Goal: Task Accomplishment & Management: Complete application form

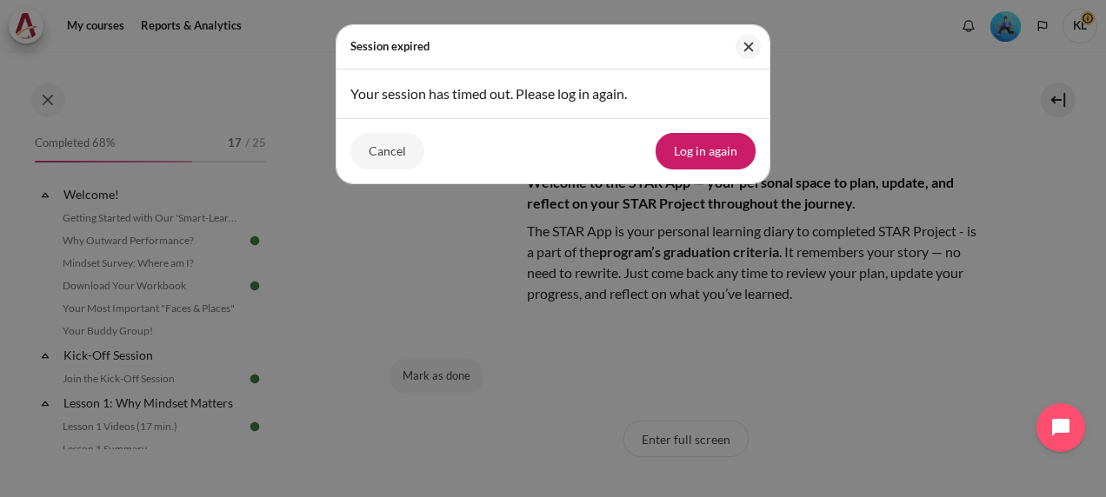
scroll to position [136, 0]
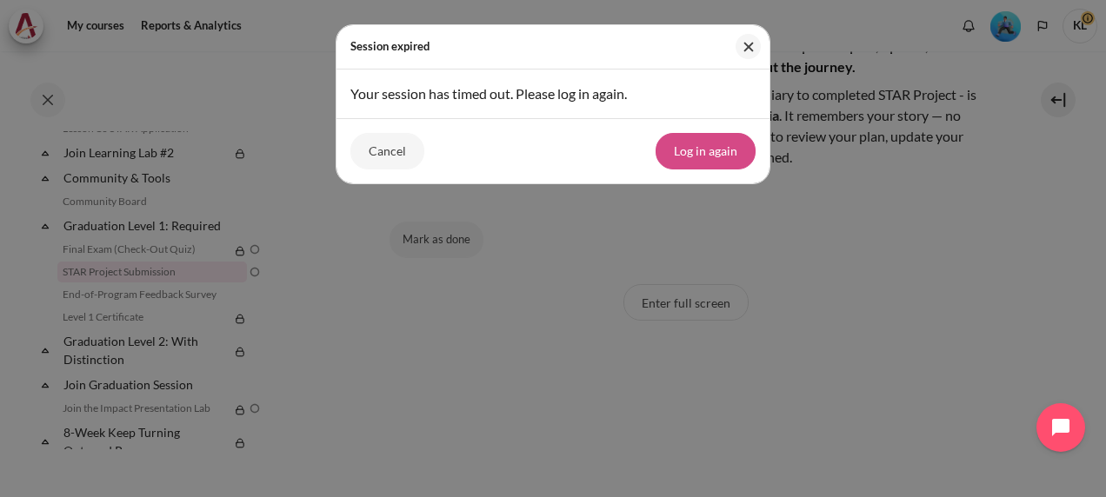
click at [713, 144] on button "Log in again" at bounding box center [705, 151] width 100 height 37
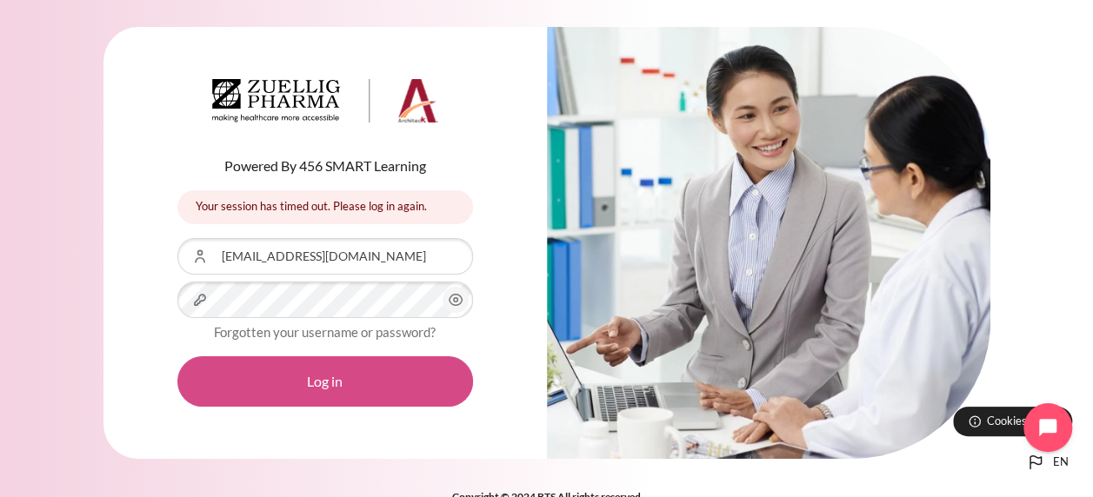
click at [346, 383] on button "Log in" at bounding box center [325, 381] width 296 height 50
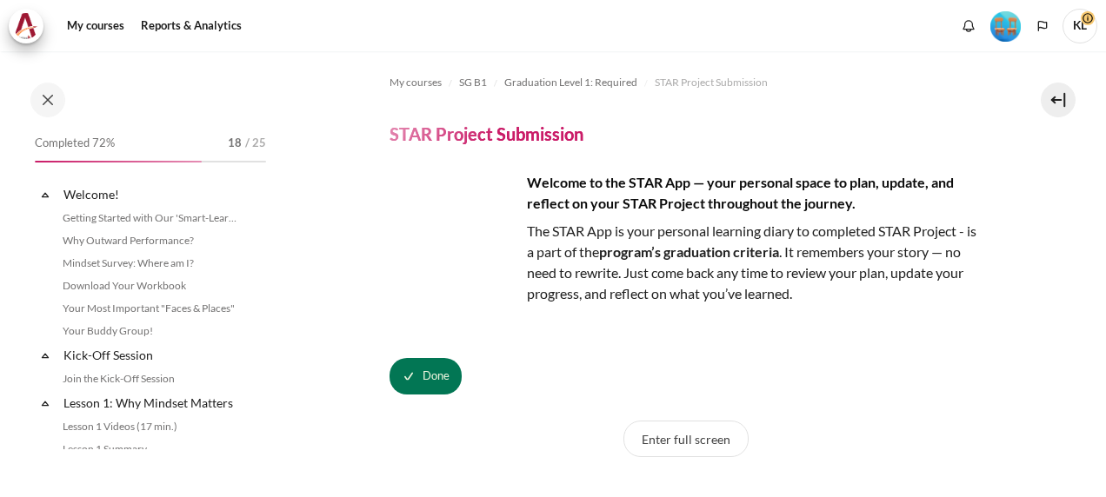
scroll to position [1757, 0]
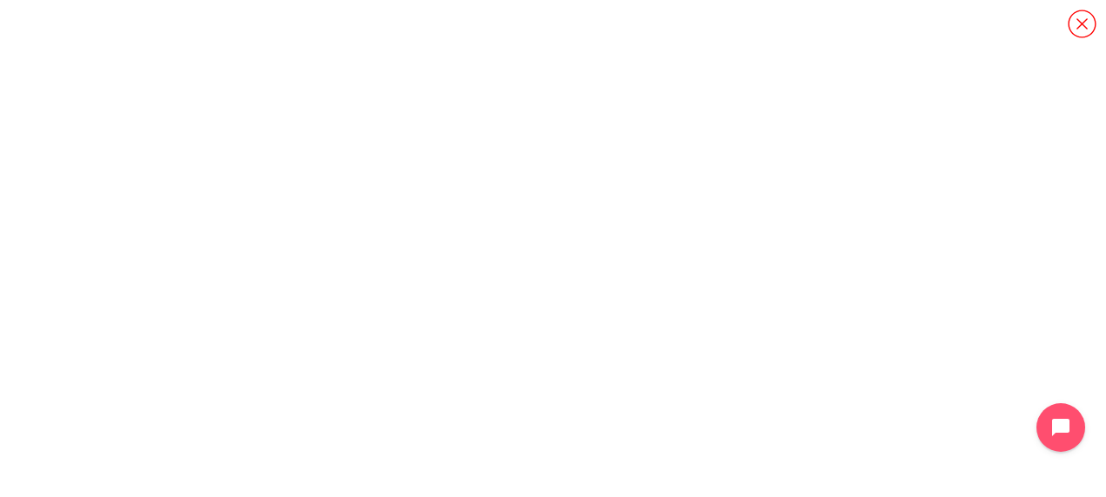
click at [1085, 20] on icon "Content" at bounding box center [1081, 24] width 30 height 30
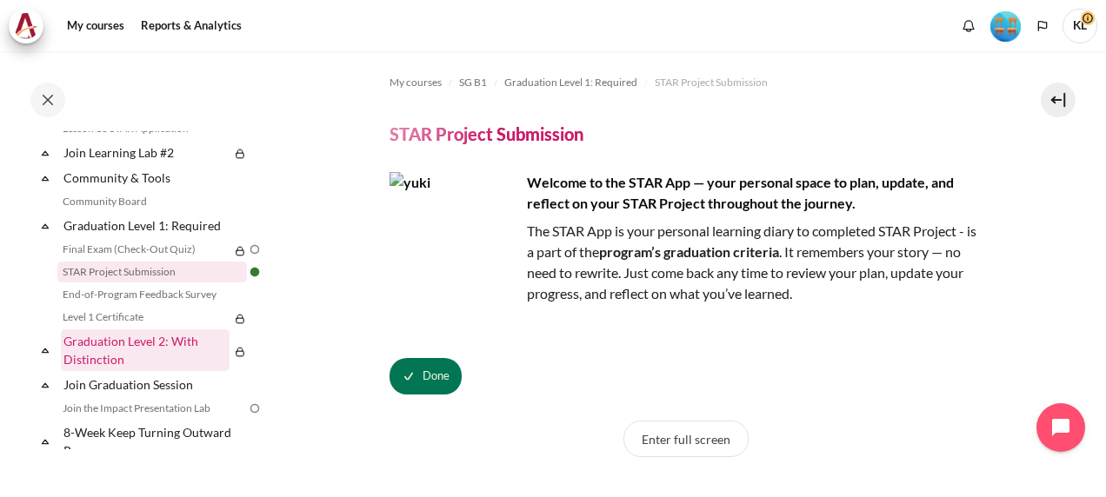
click at [176, 359] on link "Graduation Level 2: With Distinction" at bounding box center [145, 350] width 169 height 42
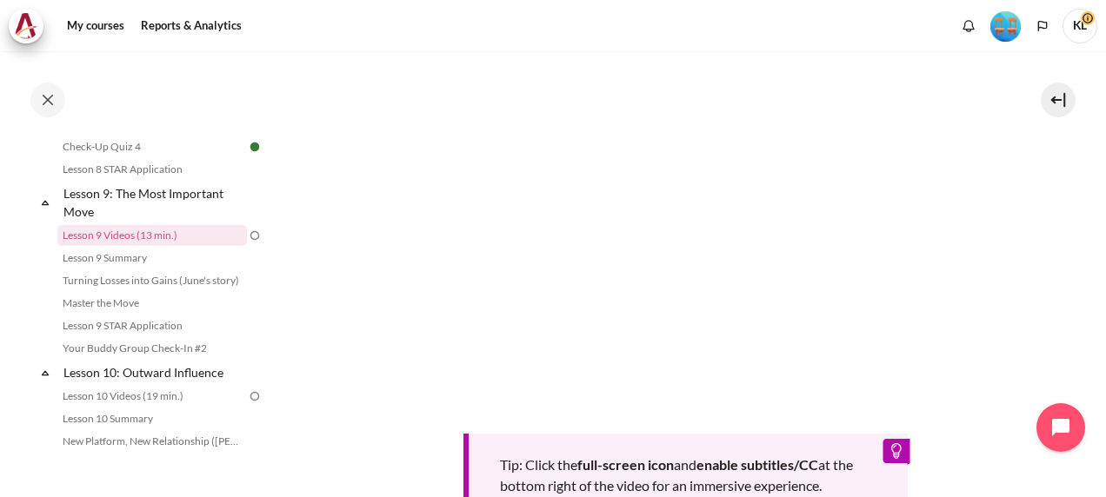
scroll to position [1397, 0]
click at [137, 249] on link "Lesson 9 Videos (13 min.)" at bounding box center [151, 238] width 189 height 21
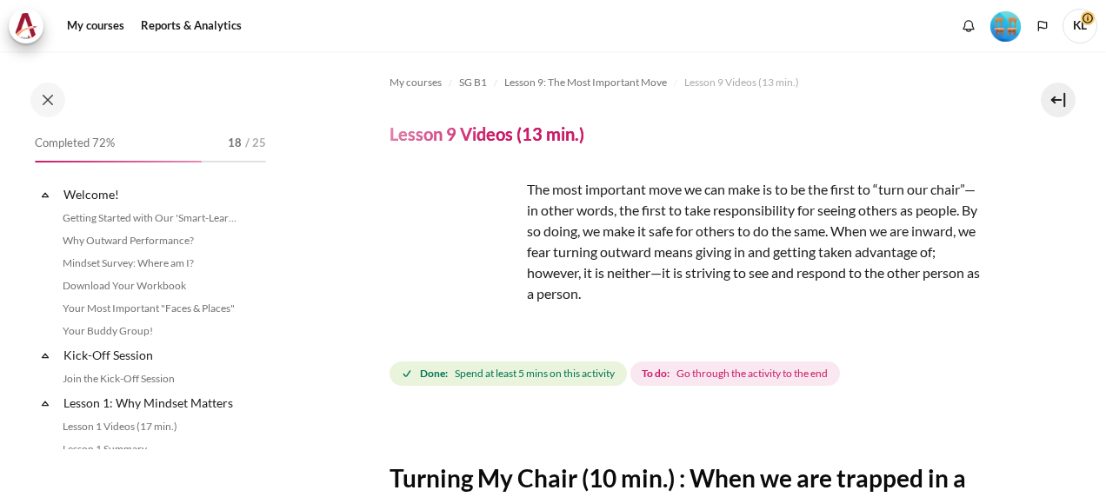
scroll to position [1363, 0]
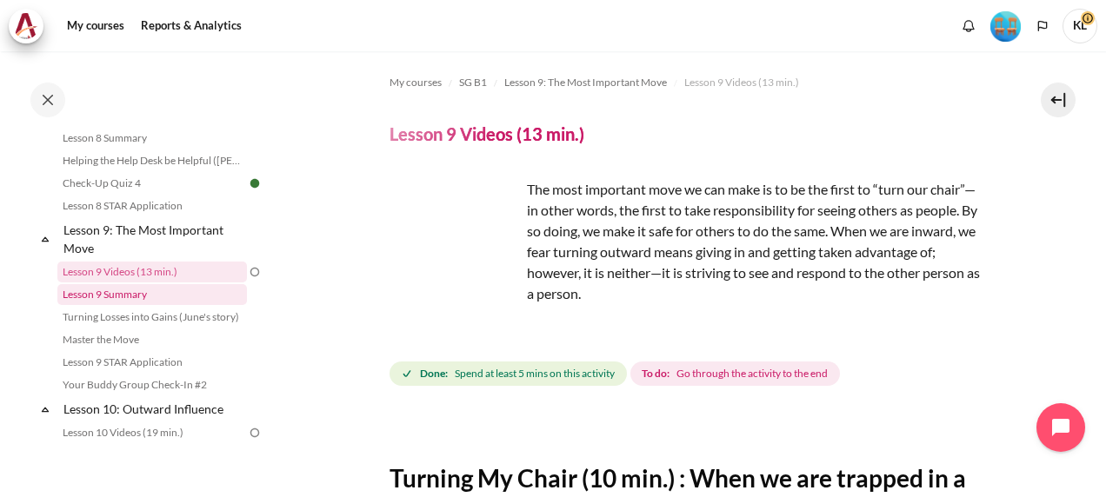
click at [161, 305] on link "Lesson 9 Summary" at bounding box center [151, 294] width 189 height 21
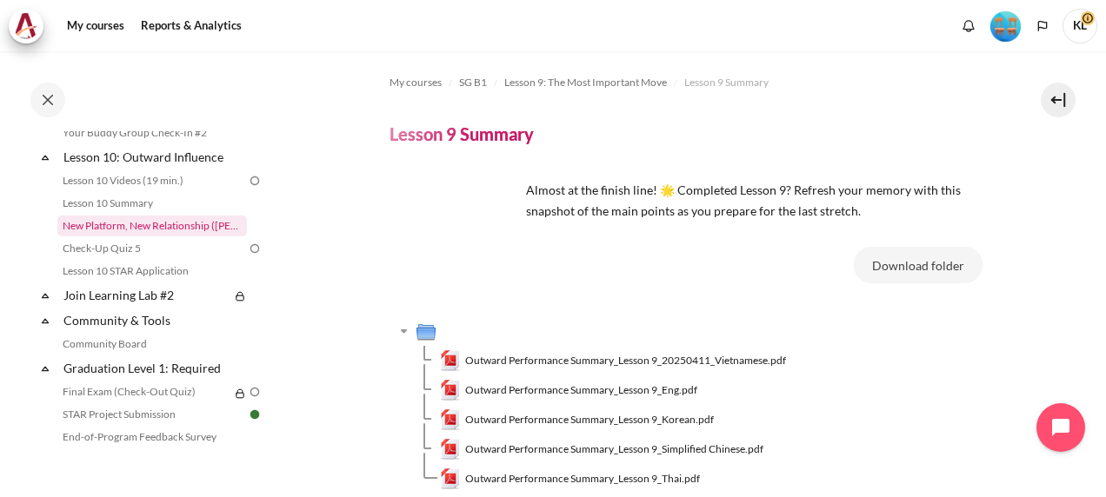
scroll to position [1583, 0]
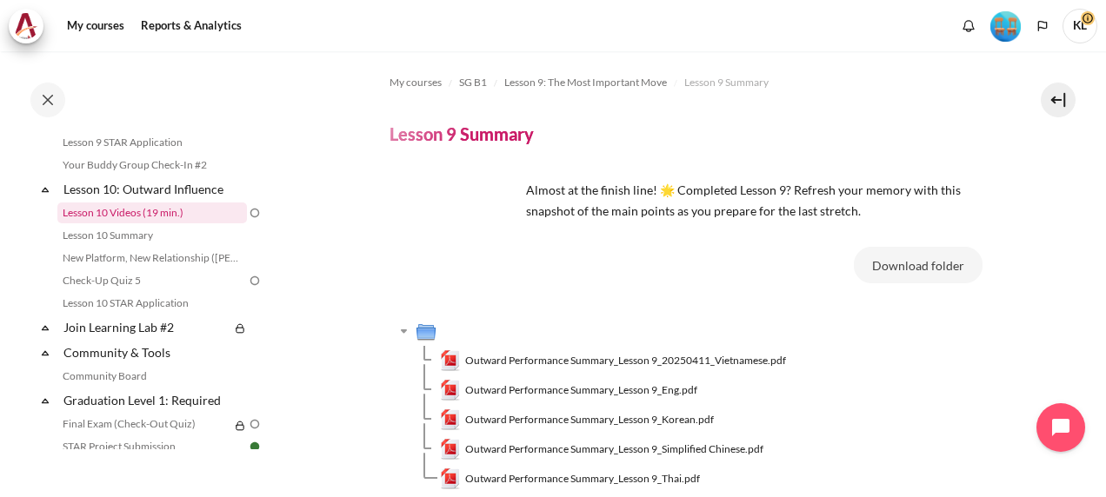
click at [129, 223] on link "Lesson 10 Videos (19 min.)" at bounding box center [151, 213] width 189 height 21
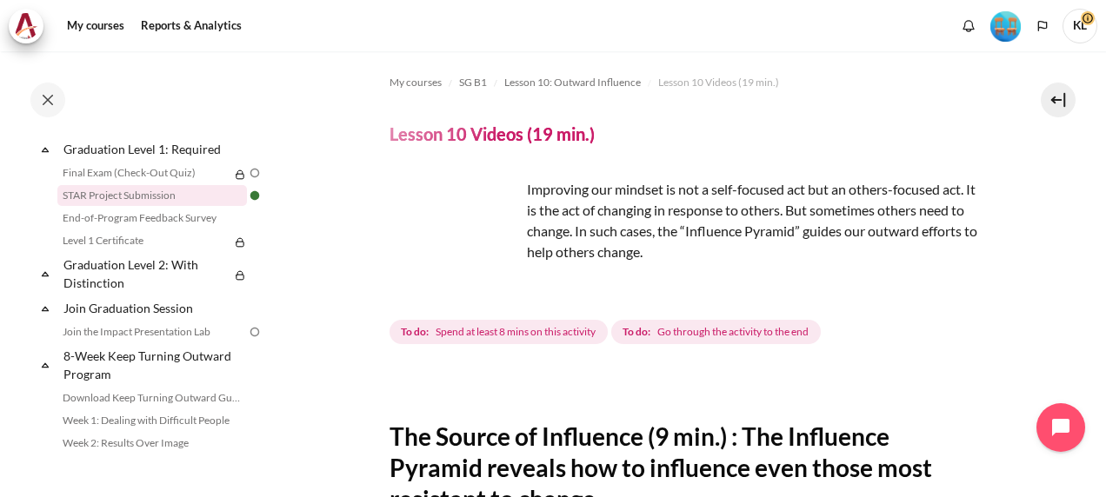
click at [159, 206] on link "STAR Project Submission" at bounding box center [151, 195] width 189 height 21
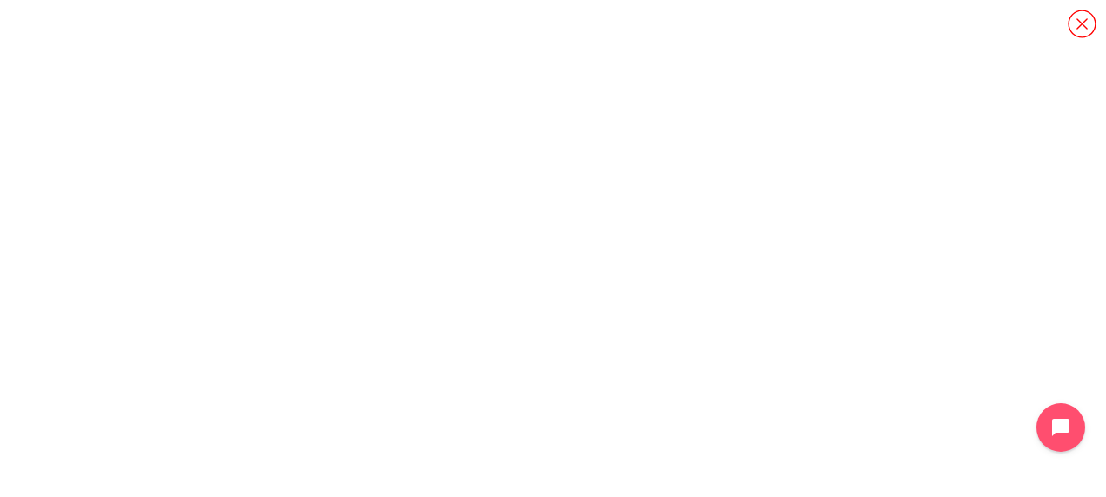
scroll to position [1837, 0]
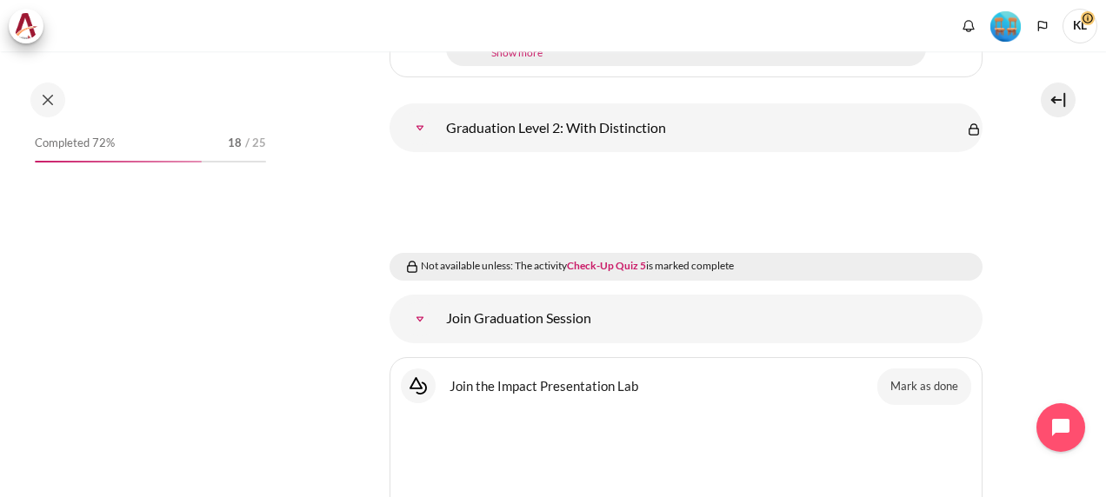
click at [421, 130] on link "Graduation Level 2: With Distinction" at bounding box center [419, 127] width 35 height 35
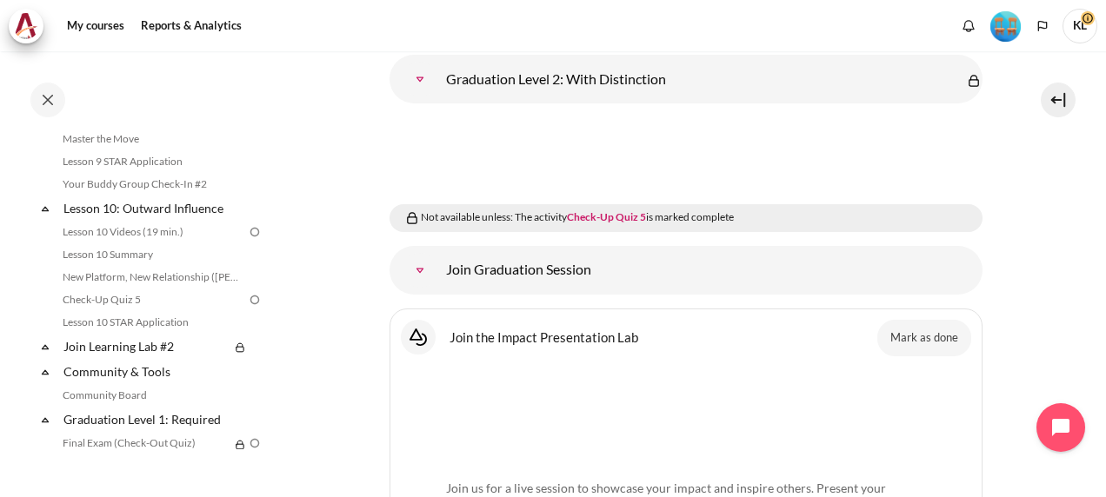
scroll to position [1564, 0]
click at [143, 242] on link "Lesson 10 Videos (19 min.)" at bounding box center [151, 231] width 189 height 21
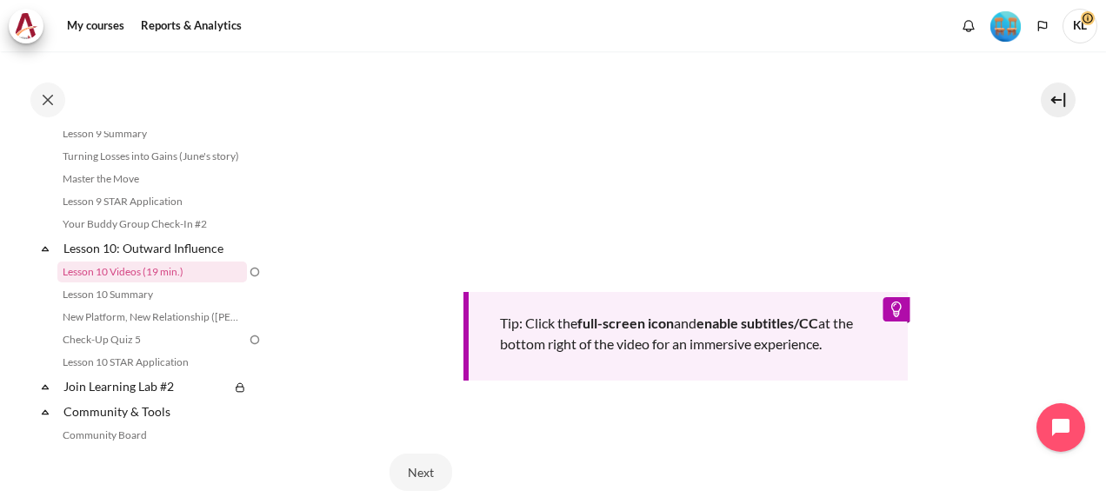
scroll to position [682, 0]
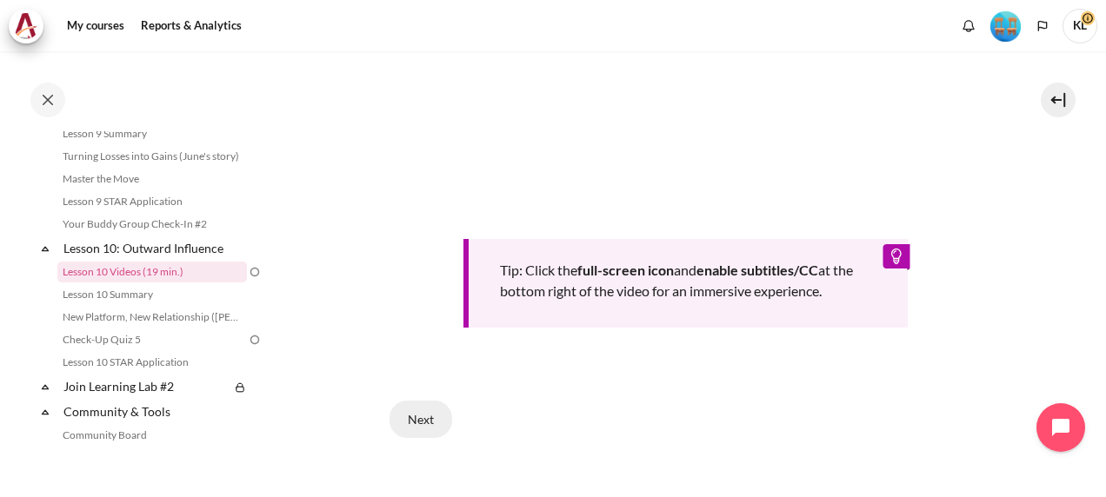
click at [418, 417] on button "Next" at bounding box center [420, 419] width 63 height 37
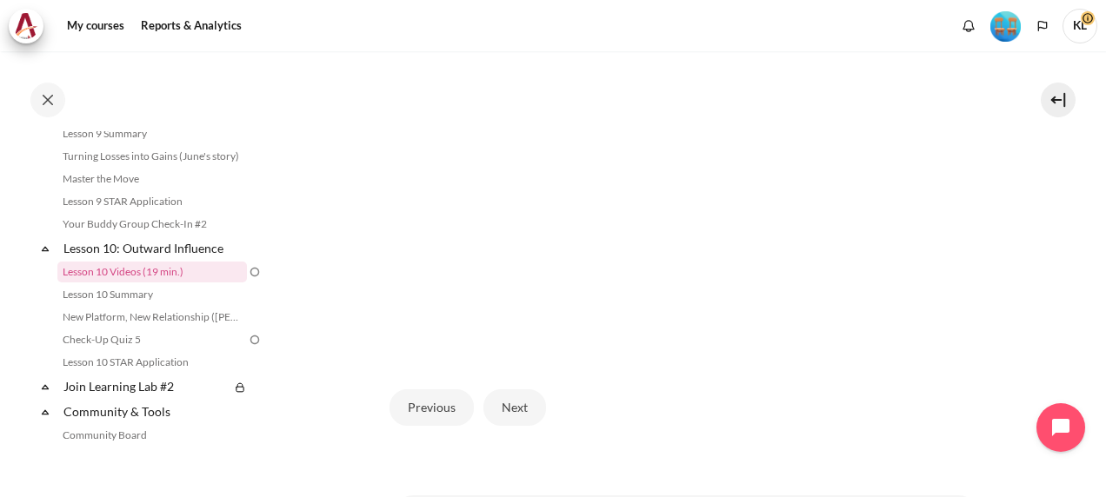
scroll to position [457, 0]
click at [525, 409] on button "Next" at bounding box center [514, 412] width 63 height 37
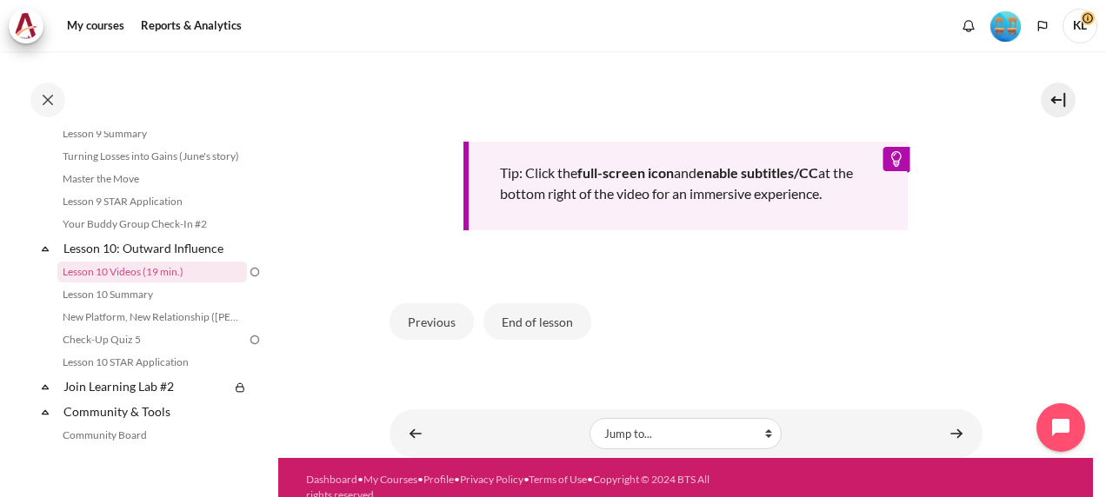
scroll to position [857, 0]
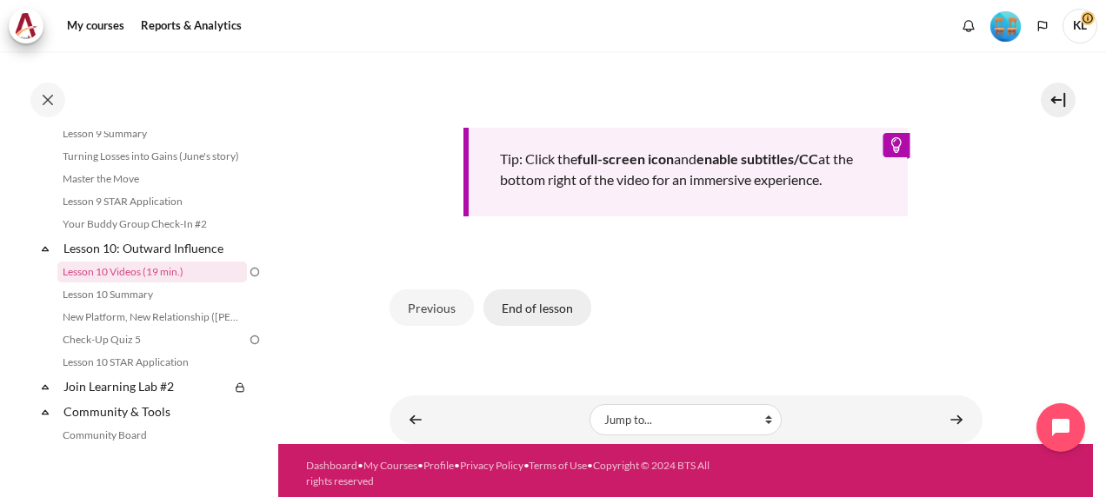
click at [536, 292] on button "End of lesson" at bounding box center [537, 307] width 108 height 37
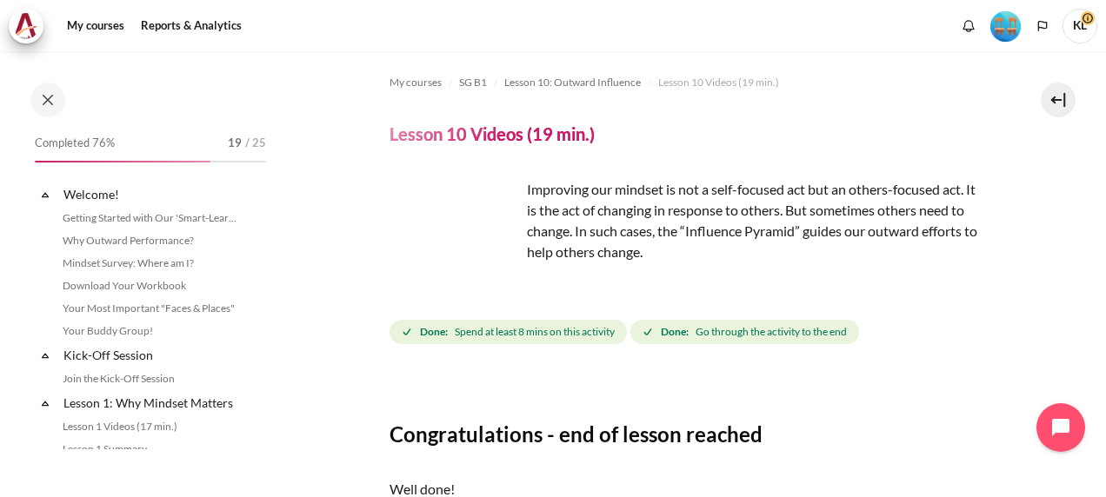
scroll to position [1524, 0]
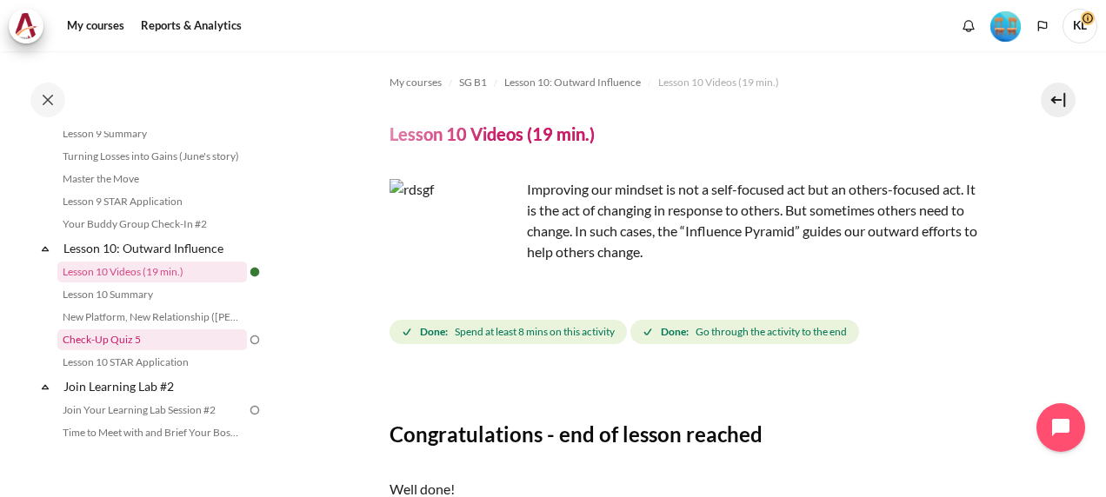
click at [137, 350] on link "Check-Up Quiz 5" at bounding box center [151, 339] width 189 height 21
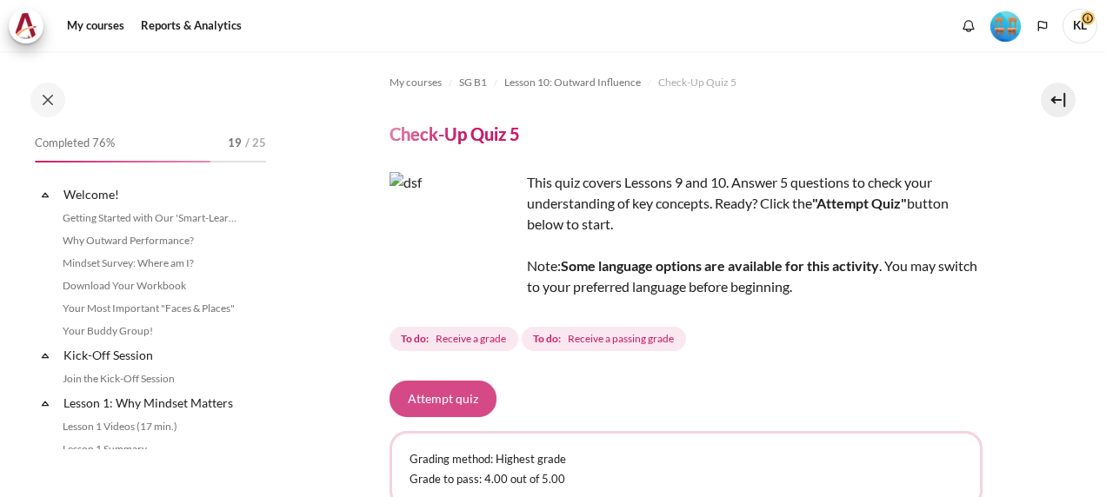
scroll to position [1591, 0]
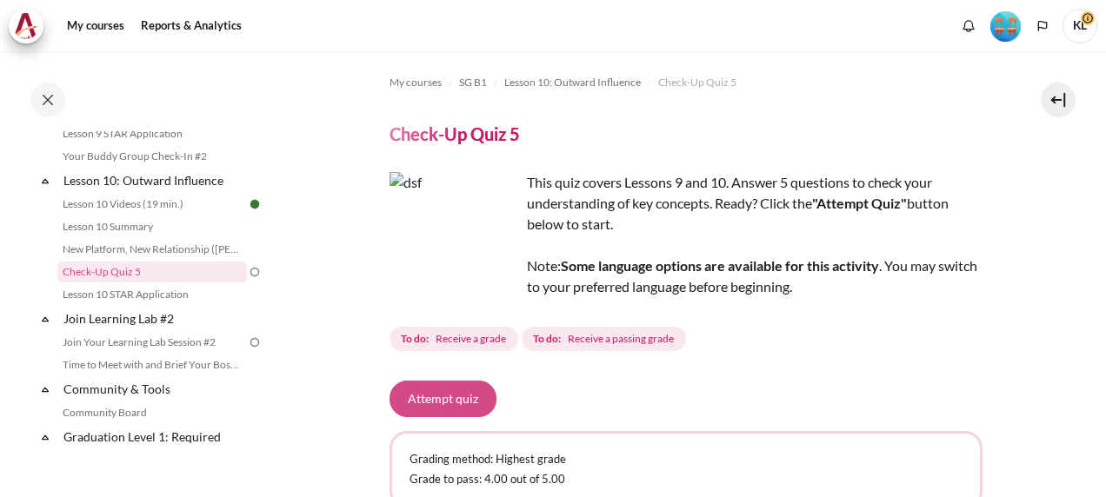
click at [466, 391] on button "Attempt quiz" at bounding box center [442, 399] width 107 height 37
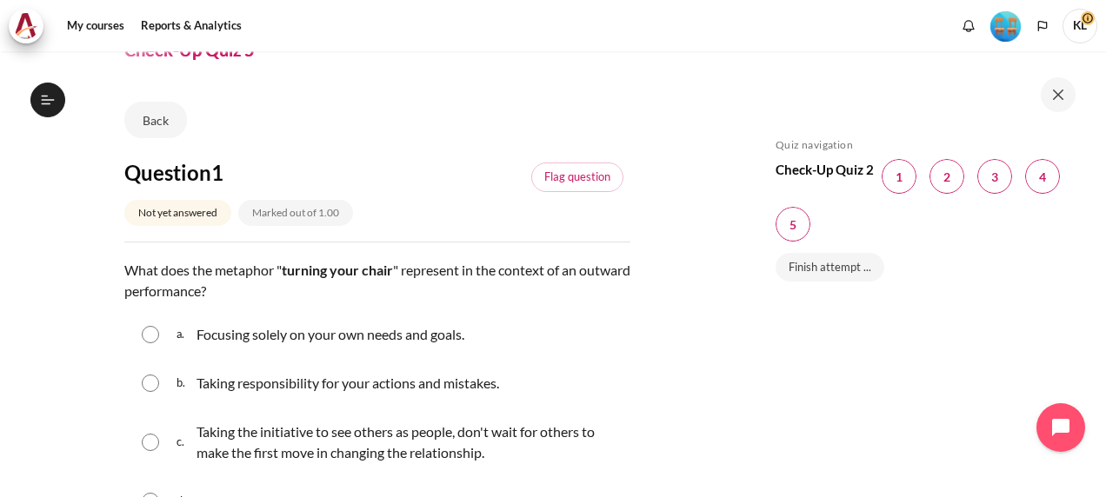
scroll to position [119, 0]
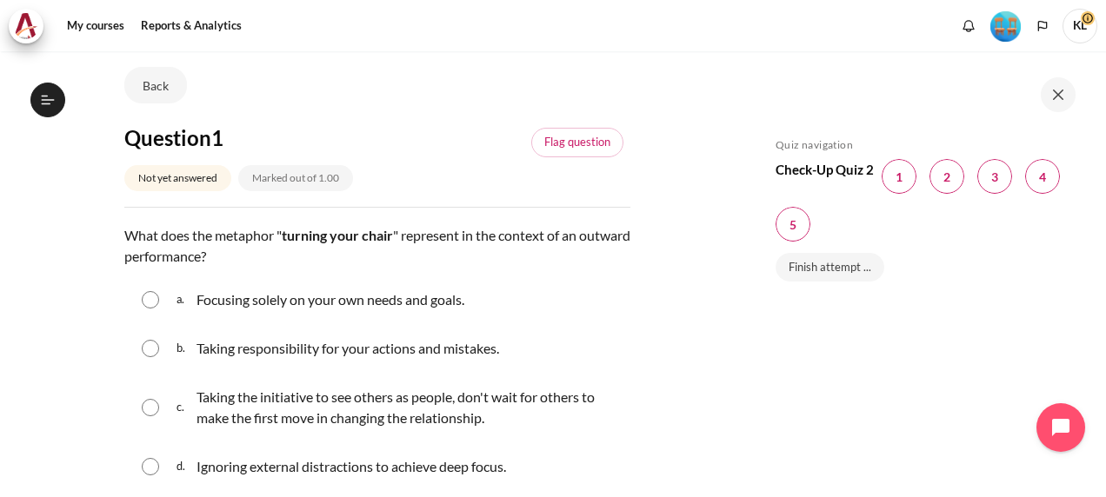
click at [172, 354] on div "b. Taking responsibility for your actions and mistakes." at bounding box center [377, 348] width 506 height 45
click at [153, 349] on input "Content" at bounding box center [150, 348] width 17 height 17
radio input "true"
click at [154, 300] on input "Content" at bounding box center [150, 299] width 17 height 17
radio input "true"
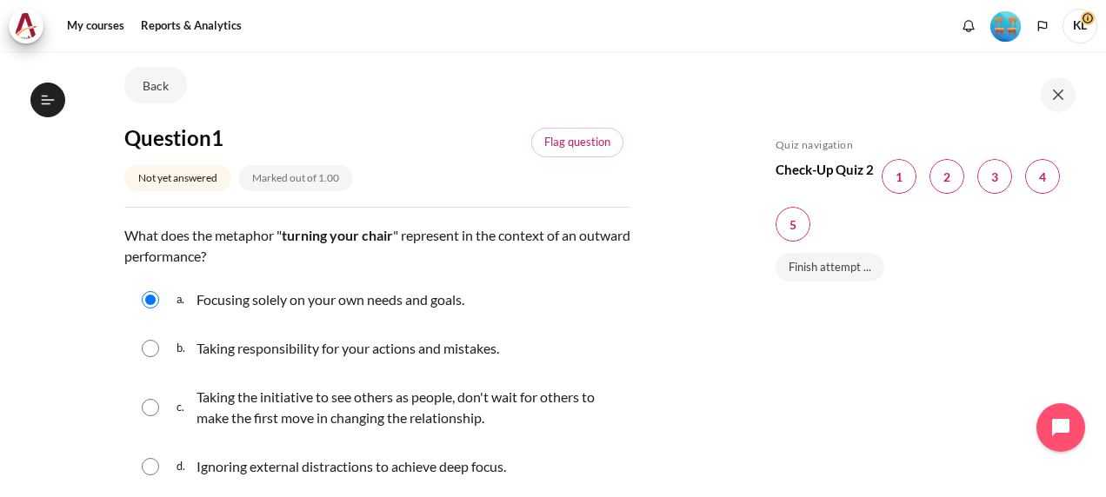
click at [147, 410] on input "Content" at bounding box center [150, 407] width 17 height 17
radio input "true"
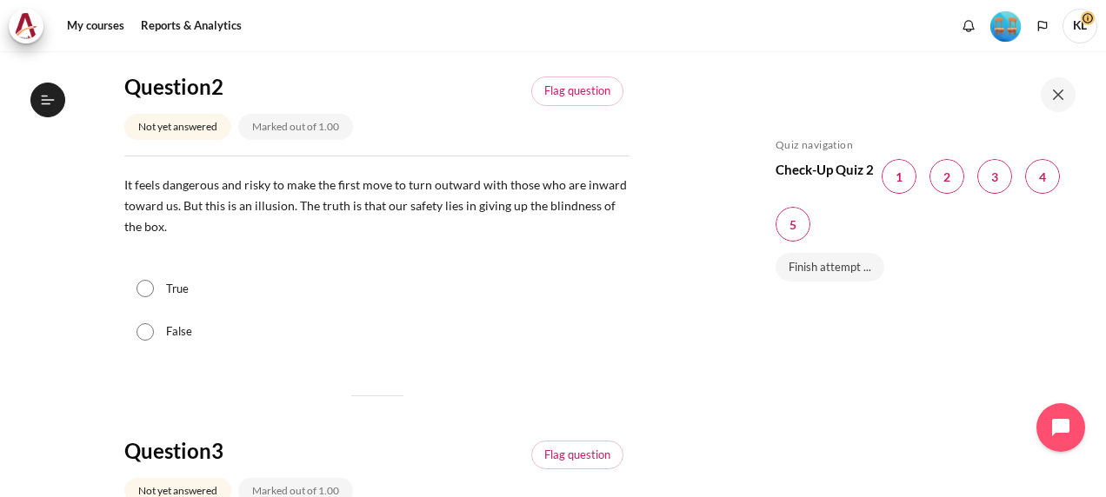
scroll to position [658, 0]
drag, startPoint x: 151, startPoint y: 291, endPoint x: 169, endPoint y: 300, distance: 19.4
click at [169, 300] on div "True" at bounding box center [377, 288] width 506 height 43
click at [148, 289] on input "True" at bounding box center [144, 287] width 17 height 17
radio input "true"
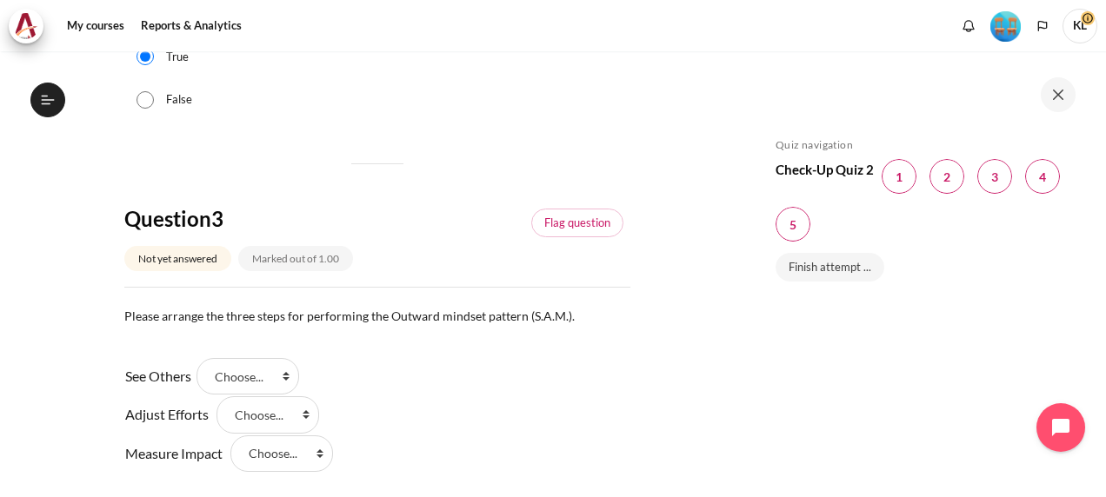
scroll to position [950, 0]
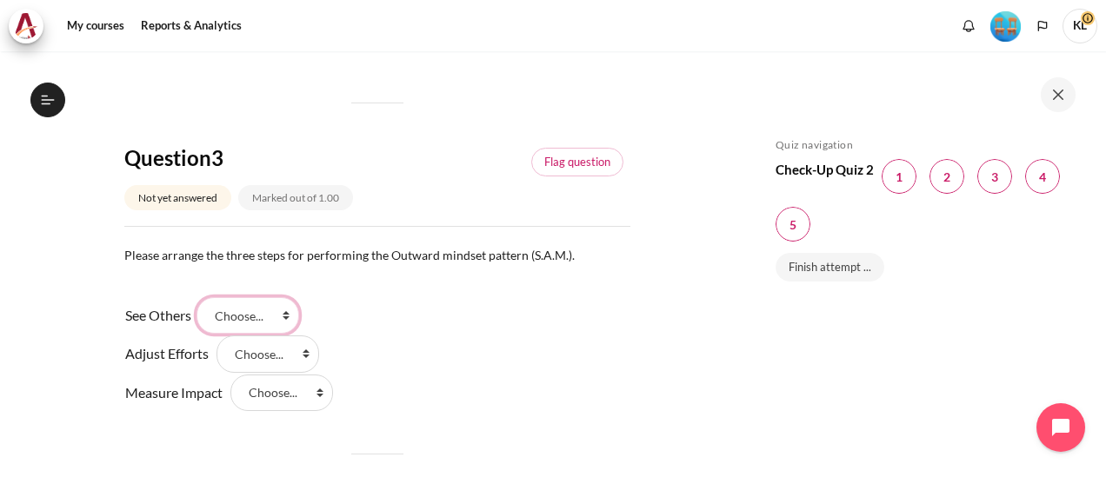
click at [294, 315] on select "Choose... Step 3 Step 2 Step 1" at bounding box center [247, 315] width 103 height 37
select select "3"
click at [203, 297] on select "Choose... Step 3 Step 2 Step 1" at bounding box center [247, 315] width 103 height 37
click at [299, 354] on select "Choose... Step 3 Step 2 Step 1" at bounding box center [267, 353] width 103 height 37
select select "2"
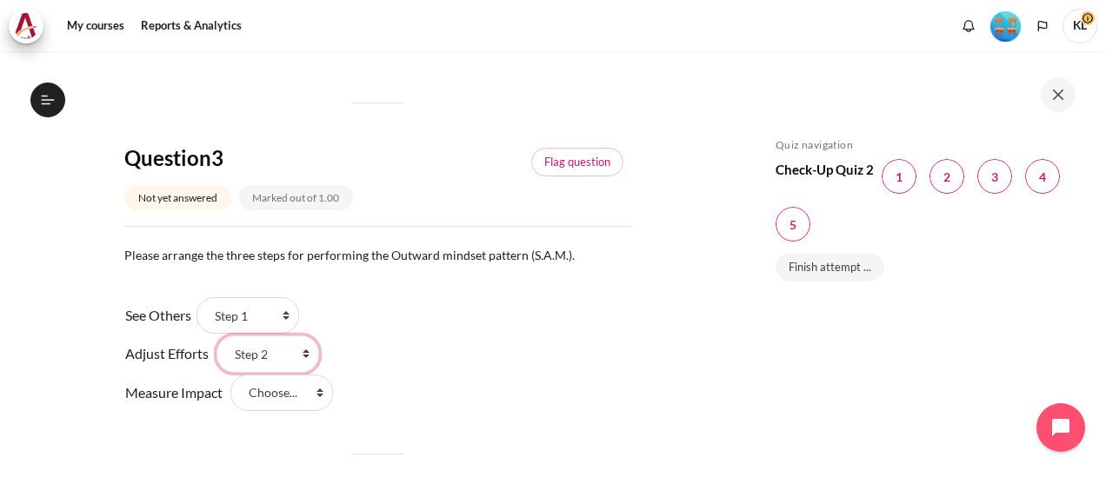
click at [216, 335] on select "Choose... Step 3 Step 2 Step 1" at bounding box center [267, 353] width 103 height 37
click at [273, 405] on select "Choose... Step 3 Step 2 Step 1" at bounding box center [281, 393] width 103 height 37
select select "1"
click at [230, 375] on select "Choose... Step 3 Step 2 Step 1" at bounding box center [281, 393] width 103 height 37
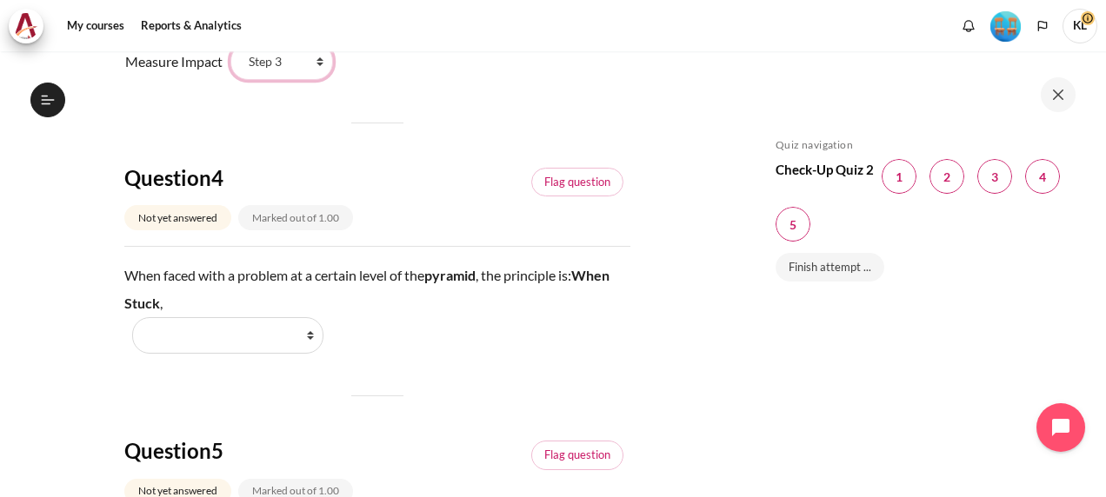
scroll to position [1282, 0]
click at [306, 335] on select "Work Harder Go Higher Go Lower Stay Put" at bounding box center [227, 334] width 191 height 37
select select "3"
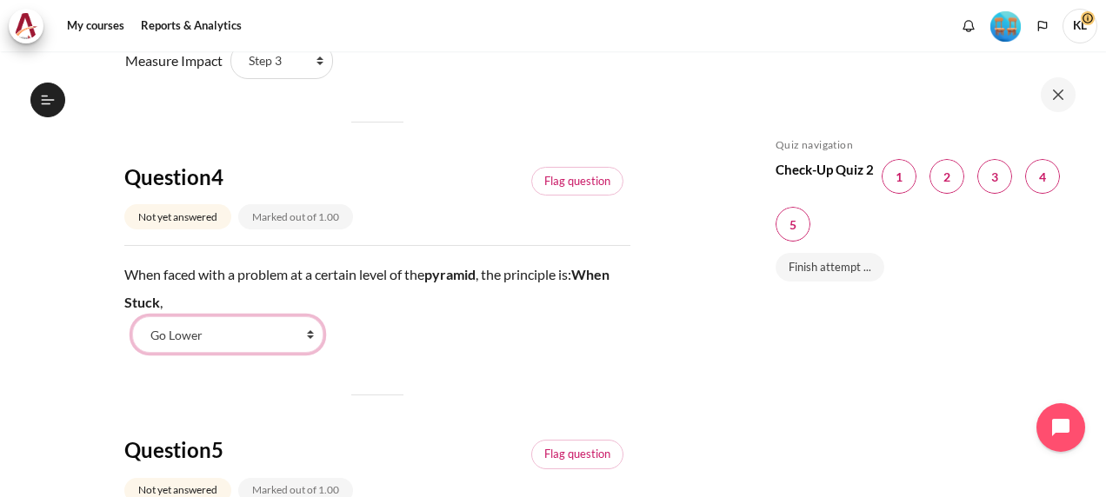
click at [132, 316] on select "Work Harder Go Higher Go Lower Stay Put" at bounding box center [227, 334] width 191 height 37
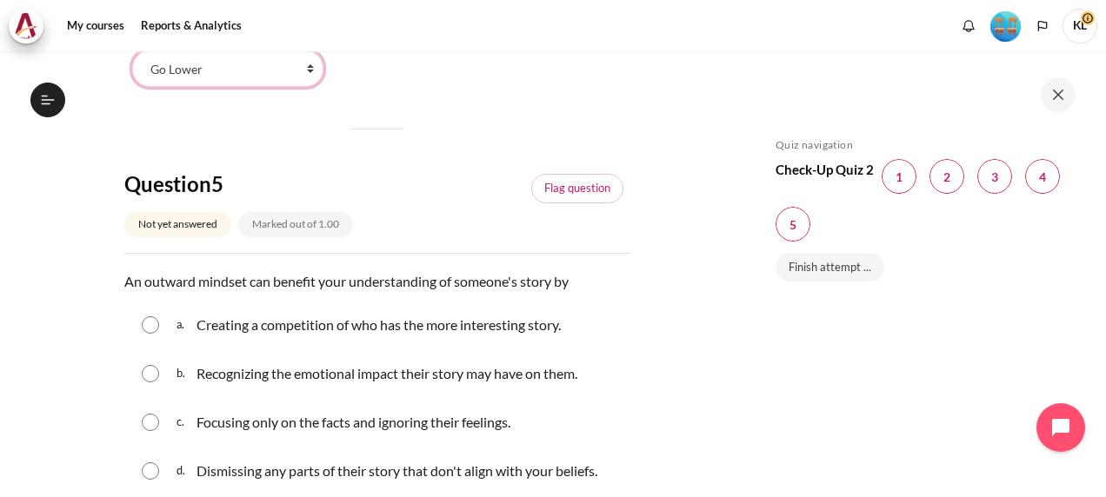
scroll to position [1551, 0]
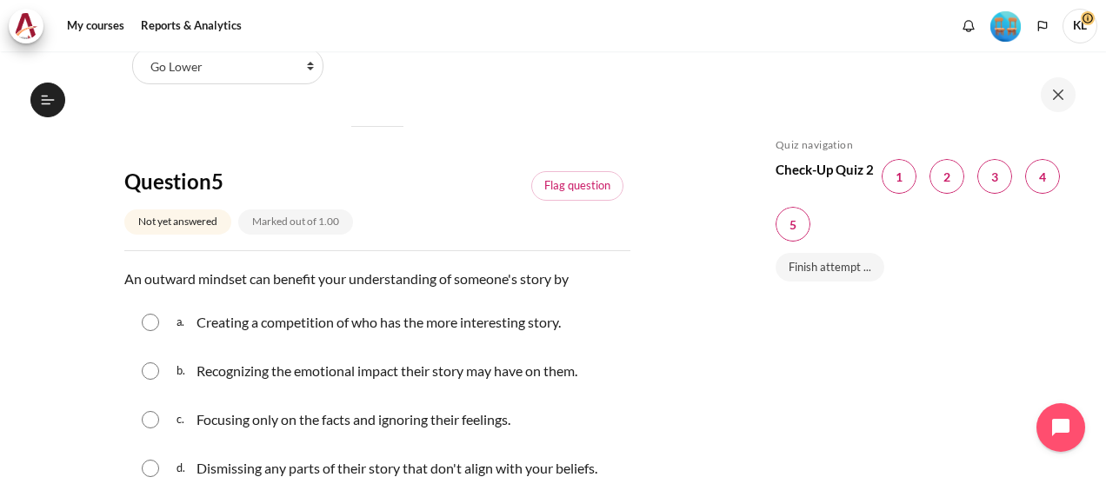
click at [153, 319] on input "Content" at bounding box center [150, 322] width 17 height 17
radio input "true"
click at [153, 366] on input "Content" at bounding box center [150, 370] width 17 height 17
radio input "true"
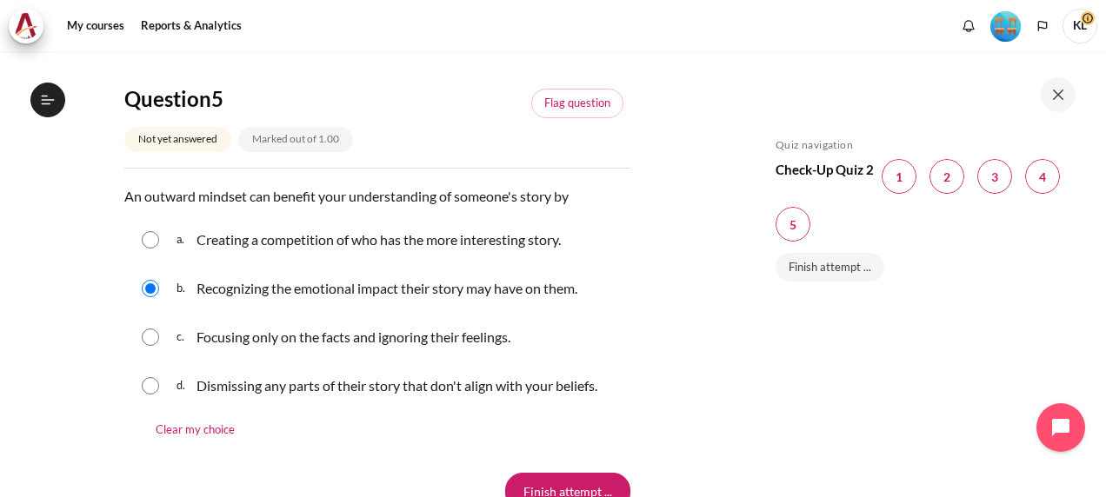
scroll to position [1639, 0]
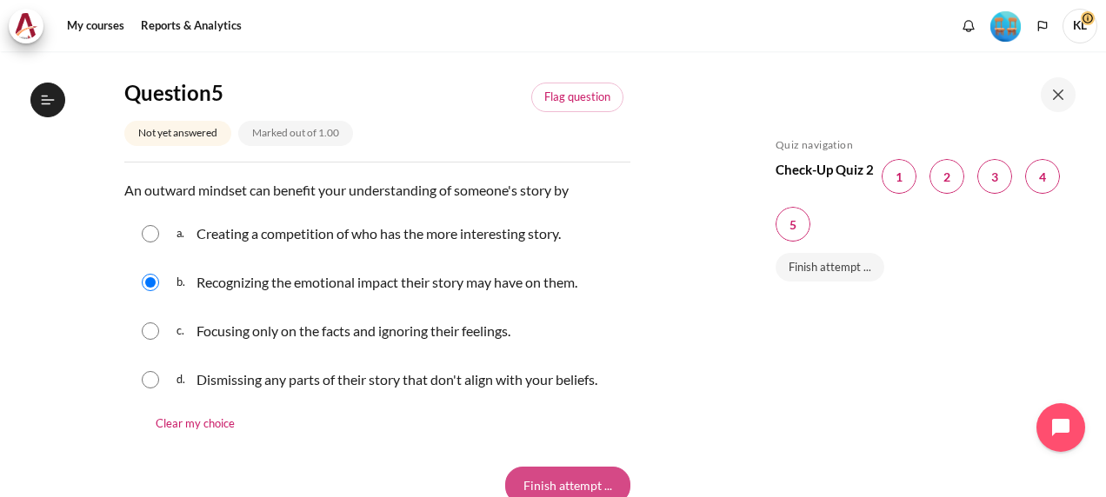
click at [544, 472] on input "Finish attempt ..." at bounding box center [567, 485] width 125 height 37
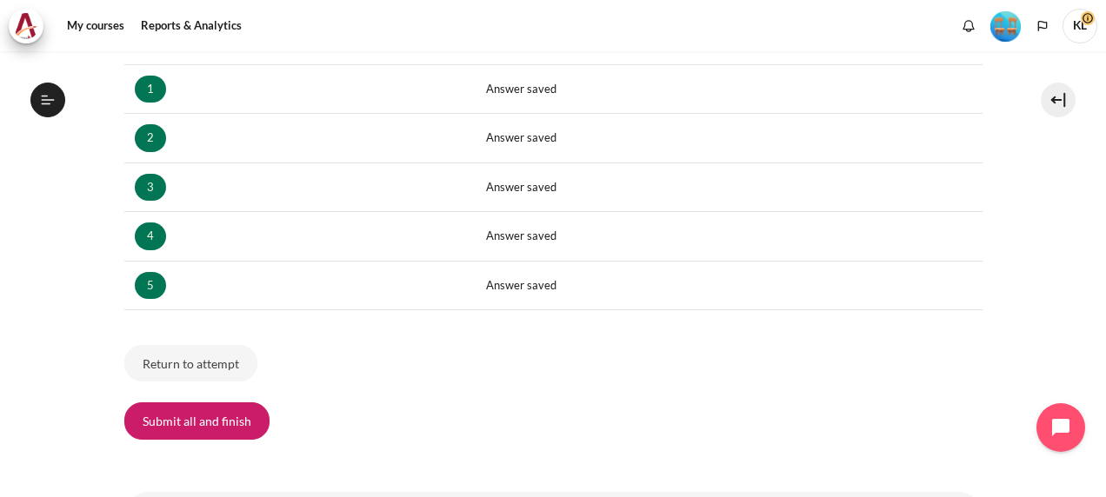
scroll to position [349, 0]
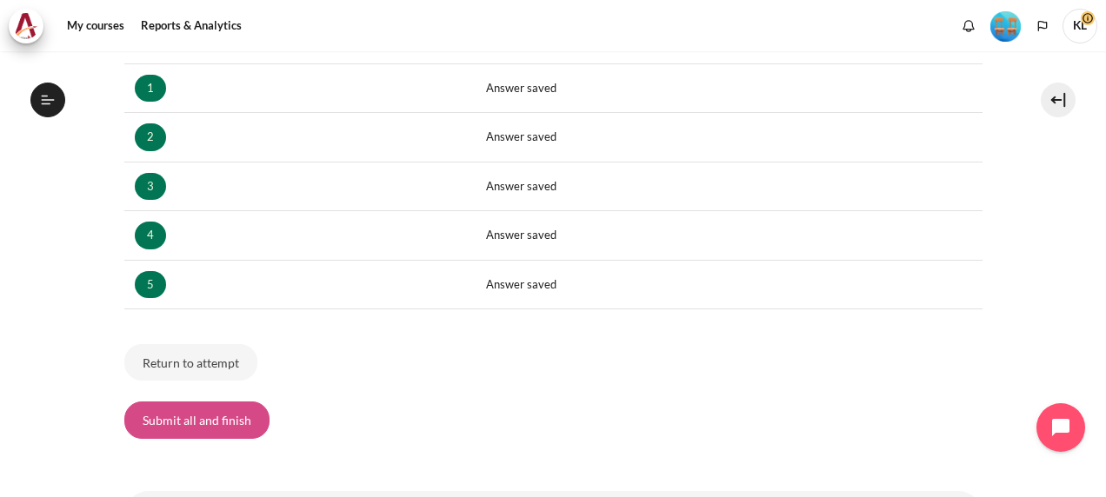
click at [187, 421] on button "Submit all and finish" at bounding box center [196, 420] width 145 height 37
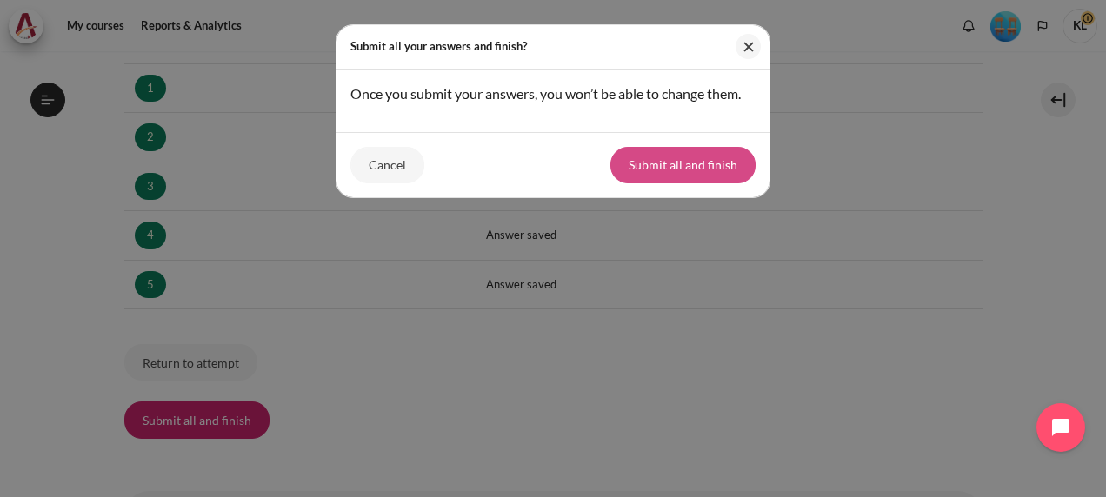
click at [682, 168] on button "Submit all and finish" at bounding box center [682, 165] width 145 height 37
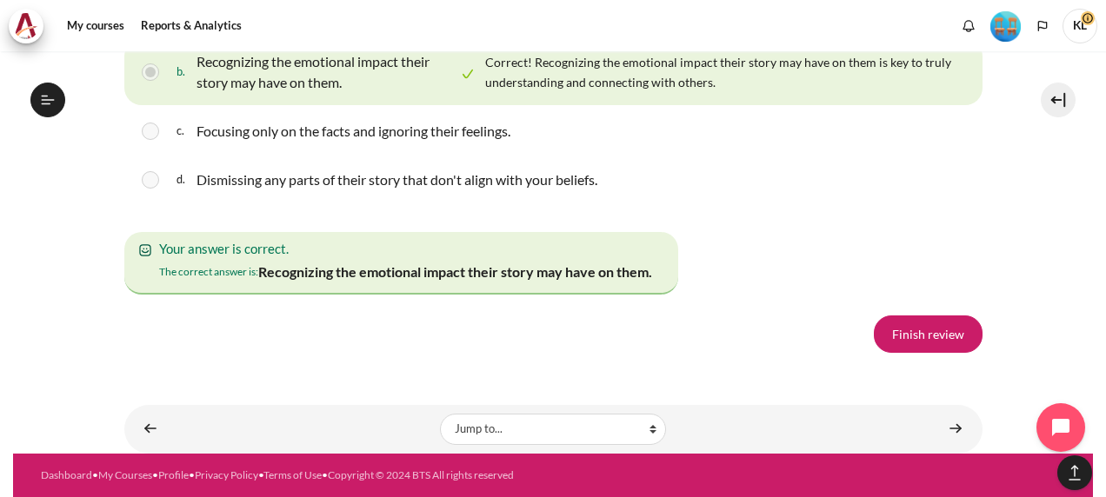
scroll to position [3251, 0]
click at [910, 327] on link "Finish review" at bounding box center [928, 334] width 109 height 37
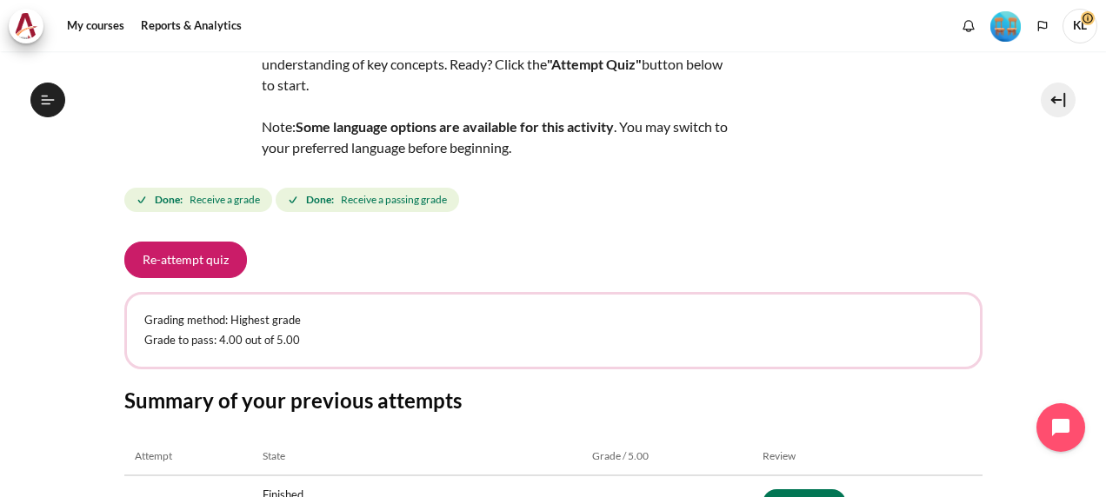
scroll to position [125, 0]
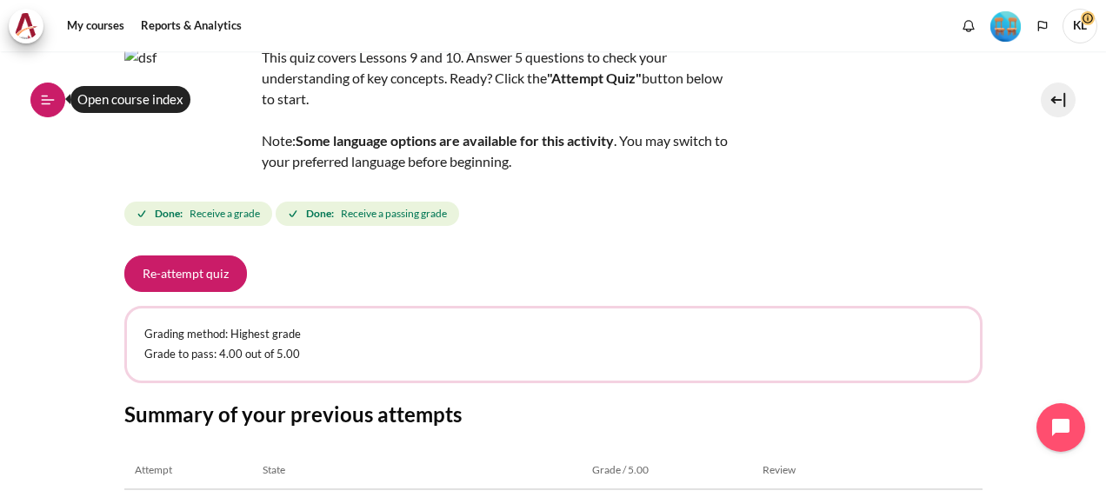
click at [43, 97] on icon at bounding box center [48, 100] width 16 height 16
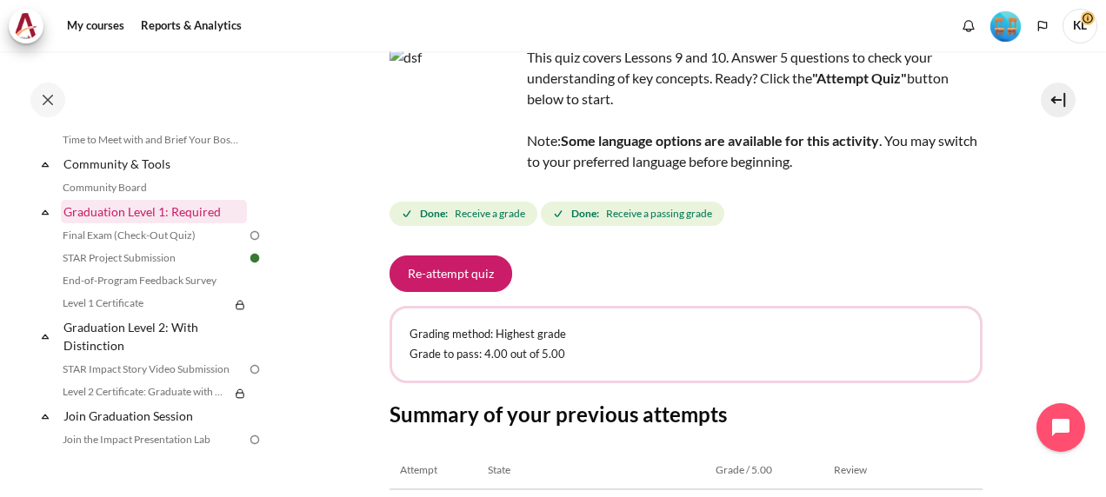
scroll to position [1820, 0]
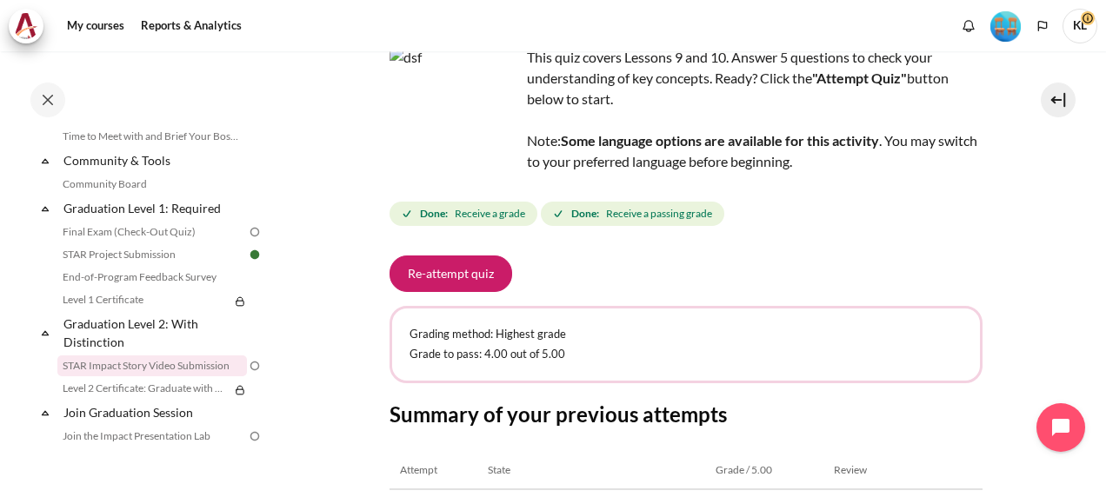
click at [101, 376] on link "STAR Impact Story Video Submission" at bounding box center [151, 365] width 189 height 21
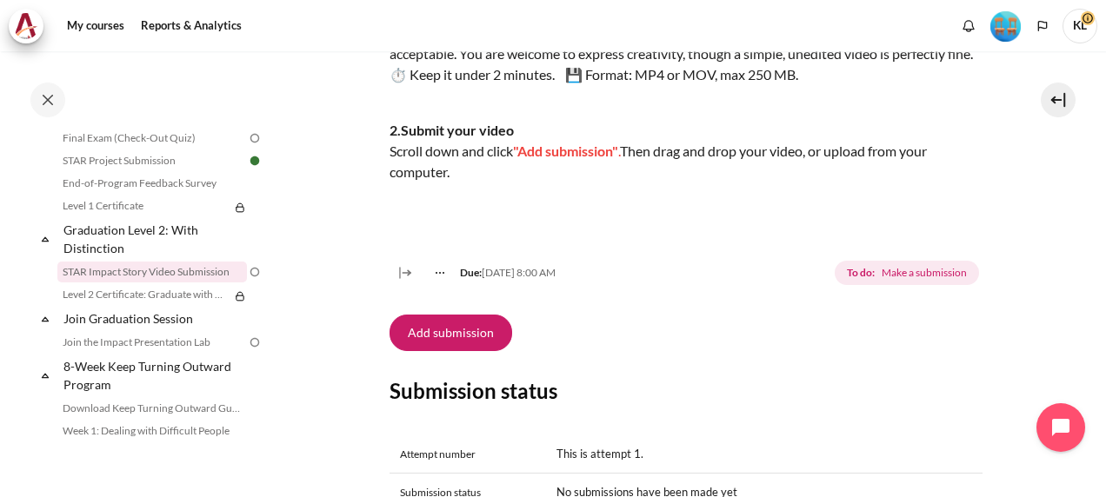
scroll to position [442, 0]
click at [475, 350] on button "Add submission" at bounding box center [450, 332] width 123 height 37
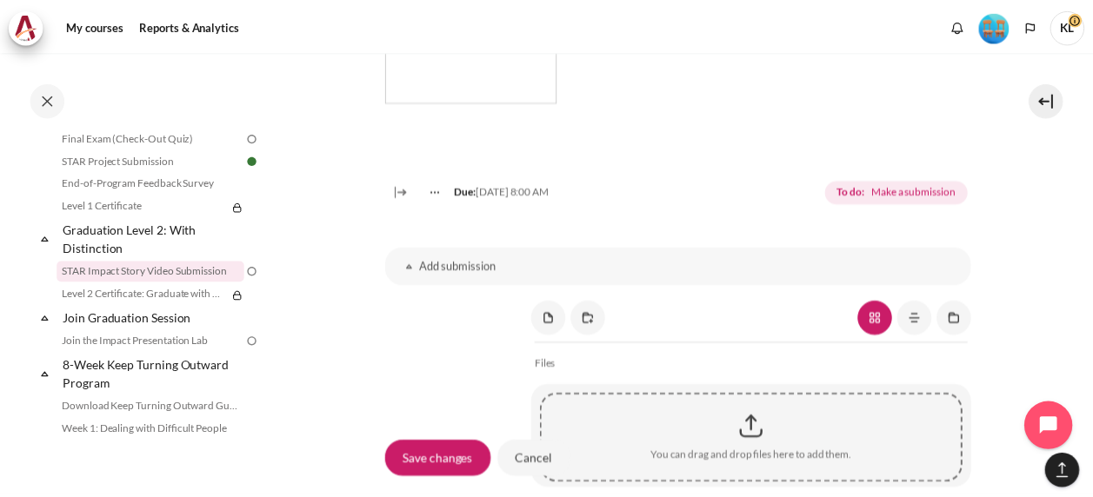
scroll to position [1231, 0]
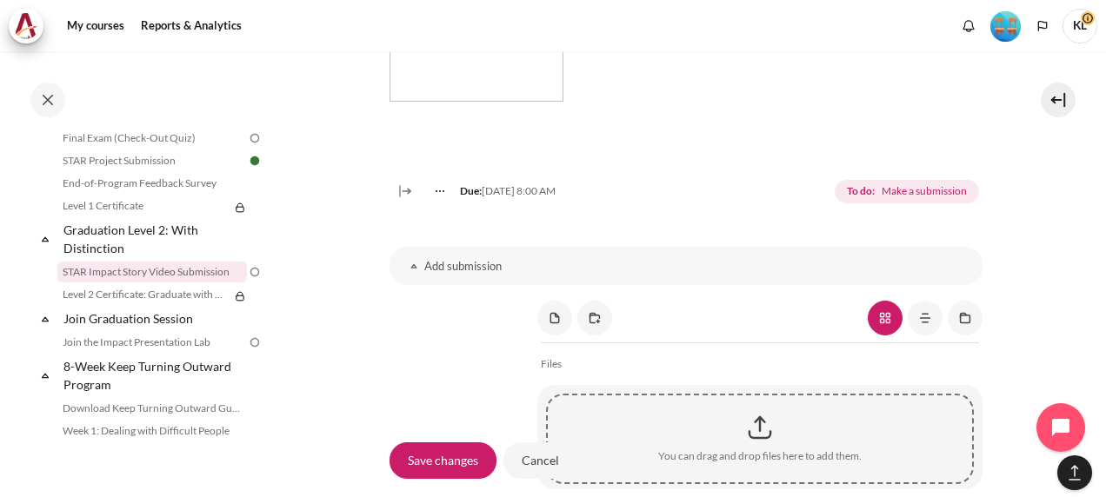
click at [467, 274] on h3 "Add submission" at bounding box center [685, 266] width 523 height 15
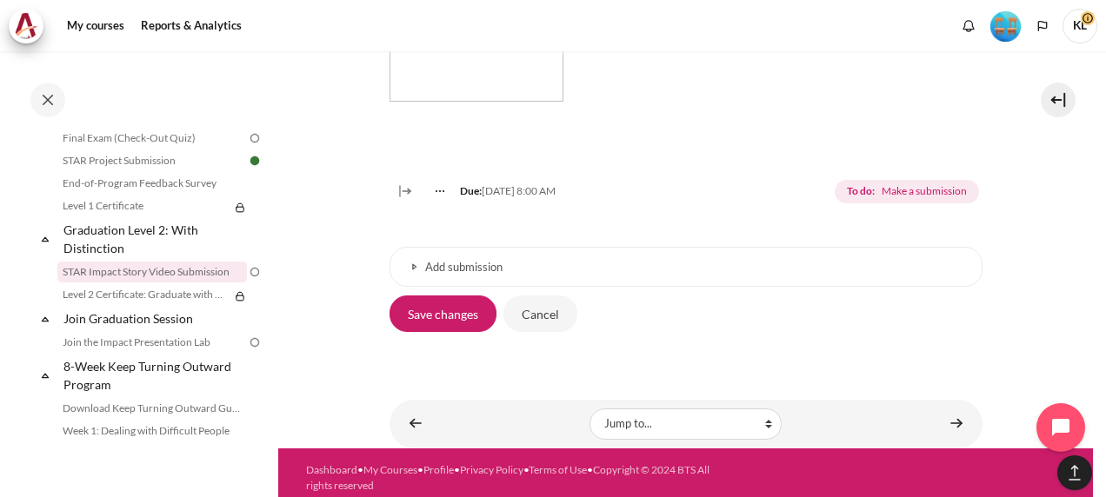
click at [467, 275] on h3 "Add submission" at bounding box center [685, 267] width 521 height 15
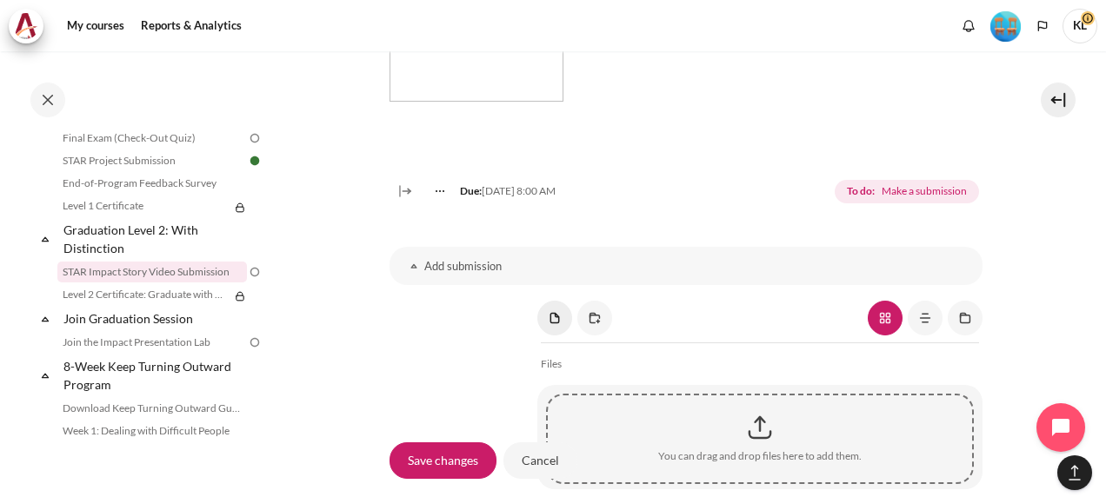
click at [549, 334] on link "Content" at bounding box center [554, 318] width 35 height 35
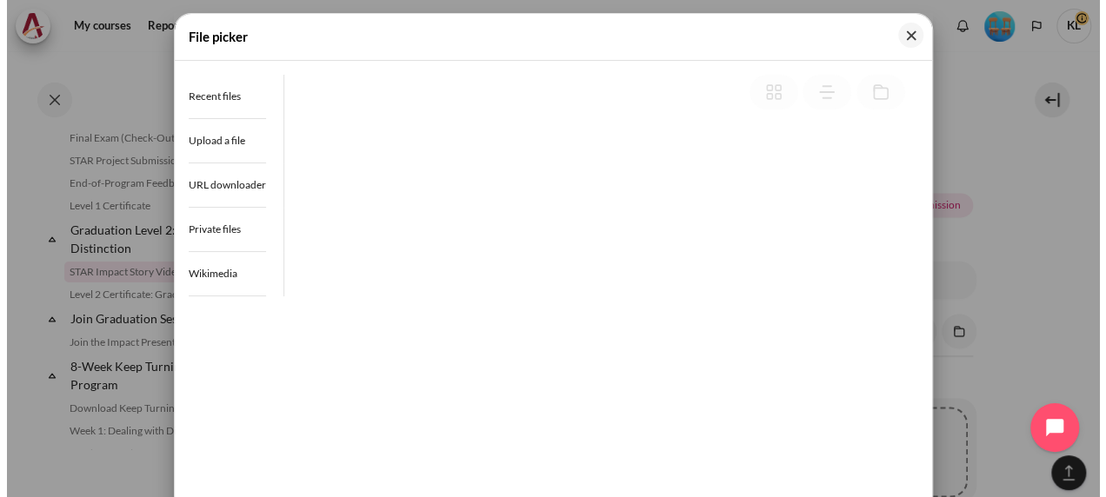
scroll to position [1223, 0]
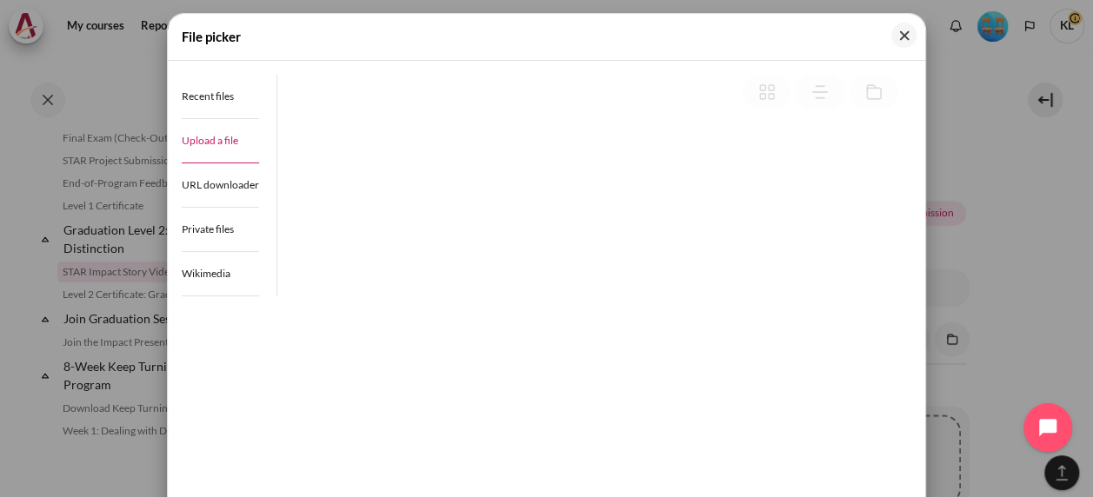
click at [227, 137] on span "Upload a file" at bounding box center [210, 140] width 56 height 13
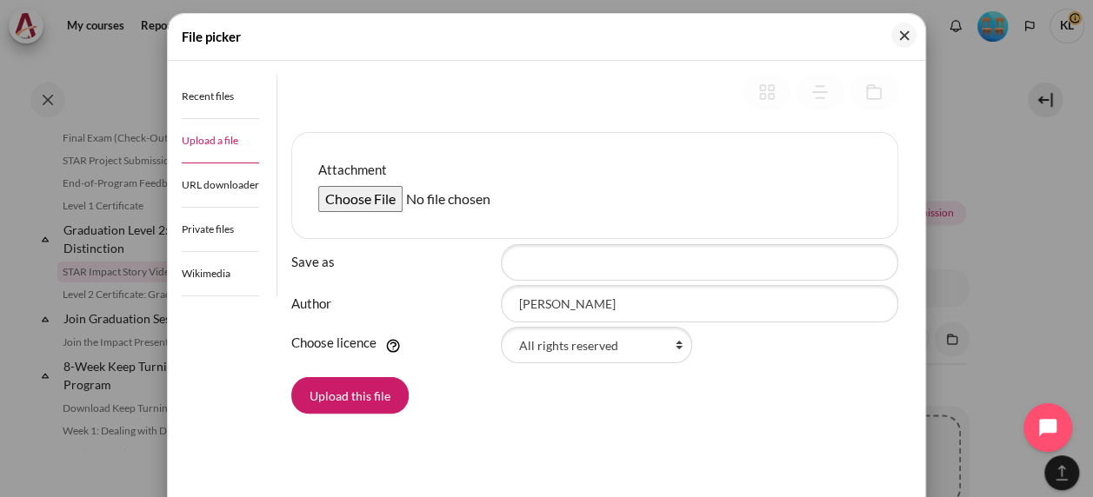
click at [379, 193] on input "Attachment" at bounding box center [451, 199] width 266 height 26
type input "C:\fakepath\KC Outward Mindset-20250829_171214-Meeting Recording.mp4"
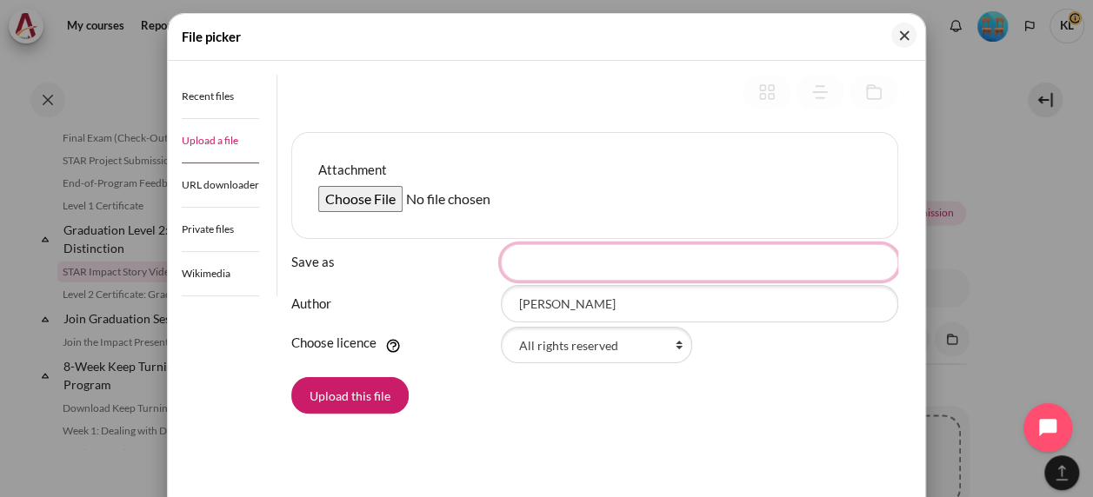
click at [553, 262] on input "Save as" at bounding box center [699, 262] width 397 height 37
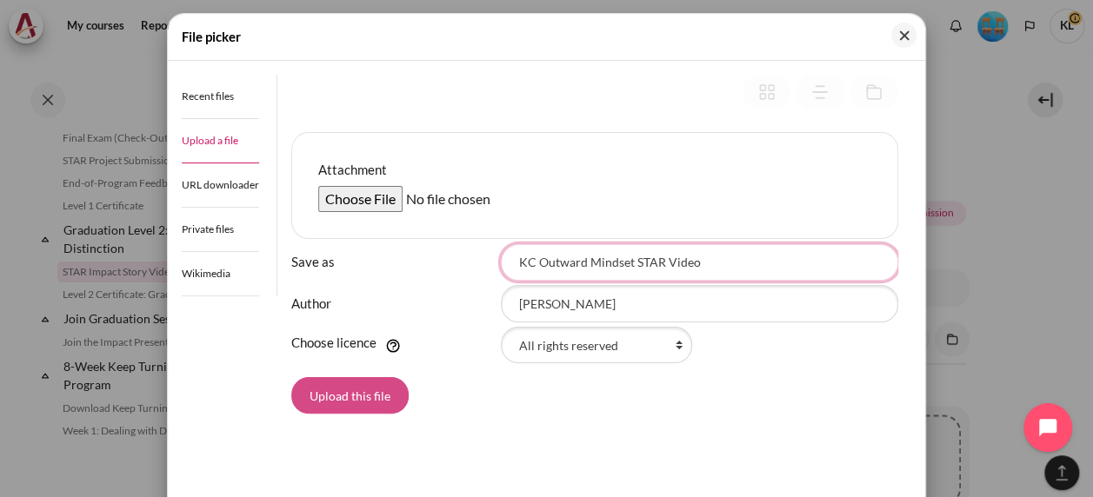
type input "KC Outward Mindset STAR Video"
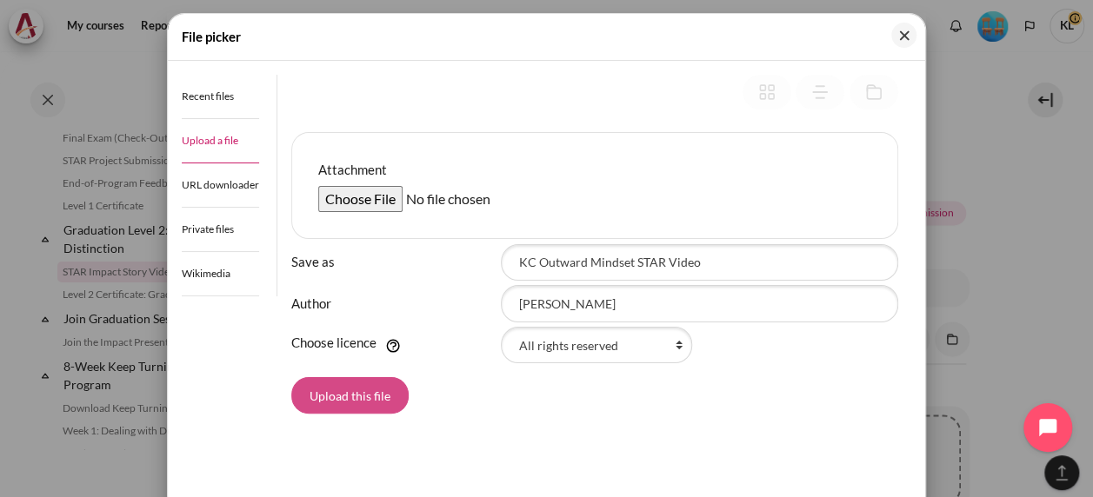
click at [329, 400] on button "Upload this file" at bounding box center [349, 395] width 117 height 37
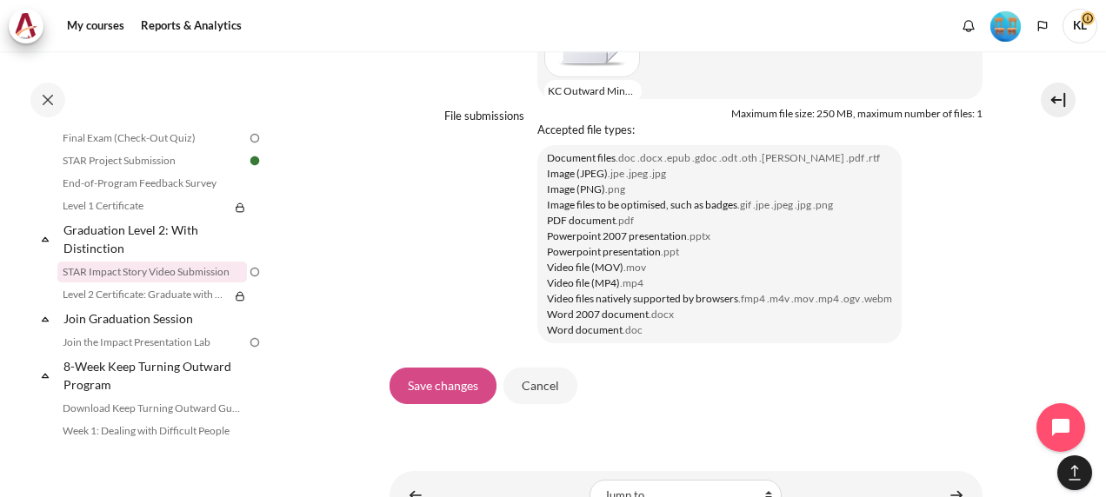
scroll to position [1644, 0]
click at [436, 391] on input "Save changes" at bounding box center [442, 384] width 107 height 37
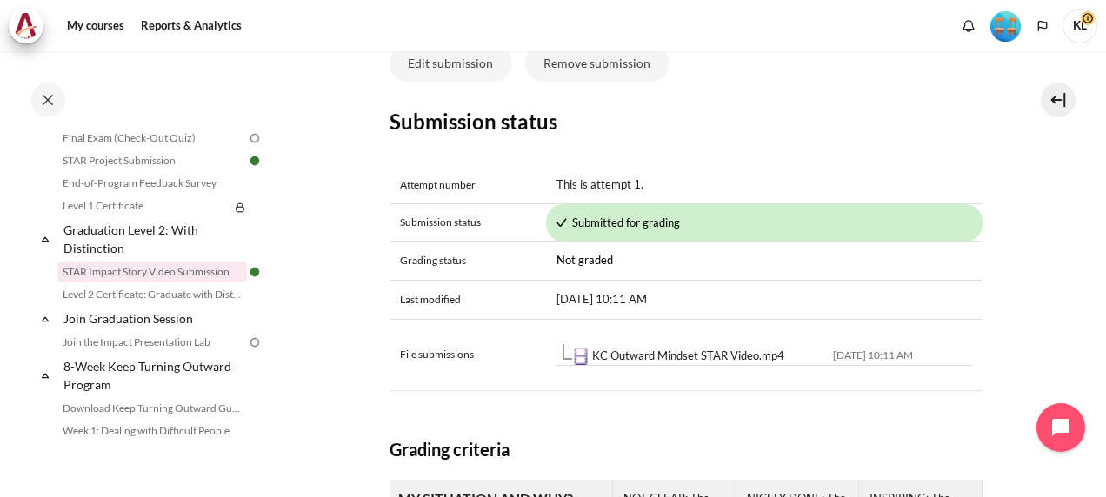
scroll to position [712, 0]
click at [179, 149] on link "Final Exam (Check-Out Quiz)" at bounding box center [151, 138] width 189 height 21
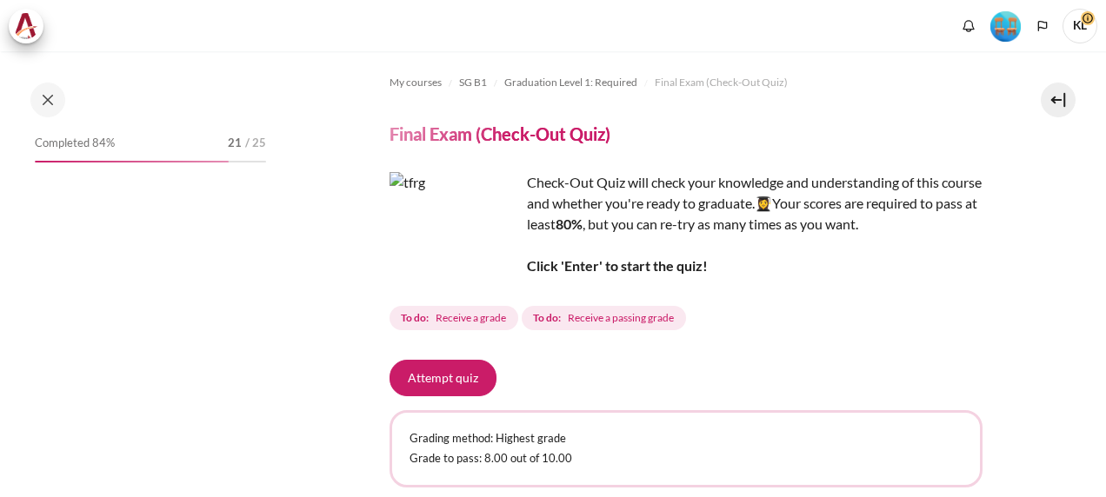
scroll to position [1780, 0]
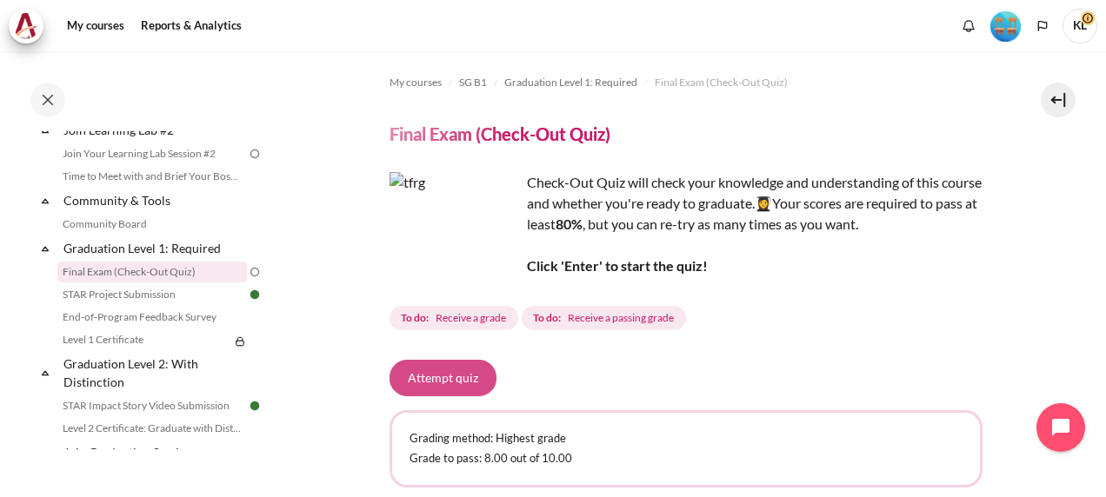
click at [448, 382] on button "Attempt quiz" at bounding box center [442, 378] width 107 height 37
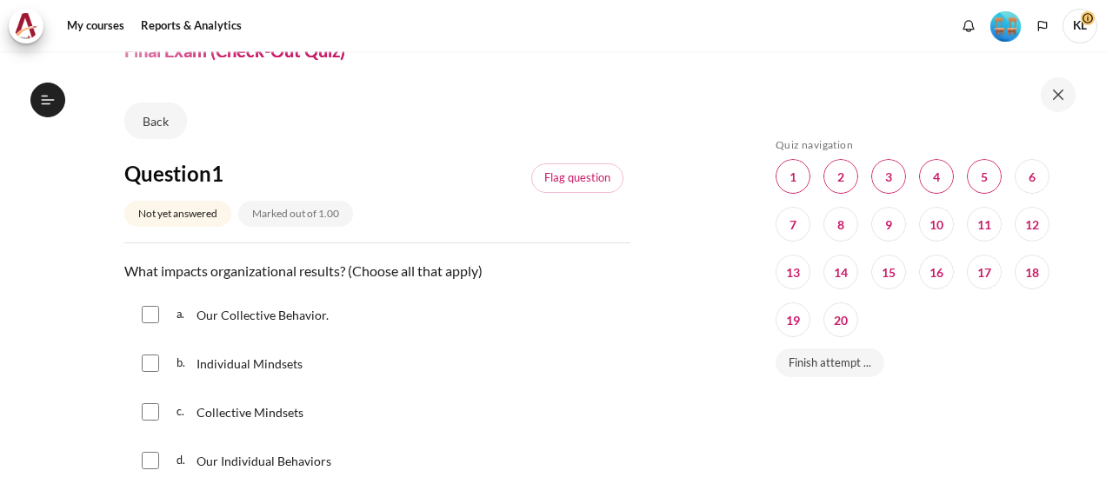
scroll to position [141, 0]
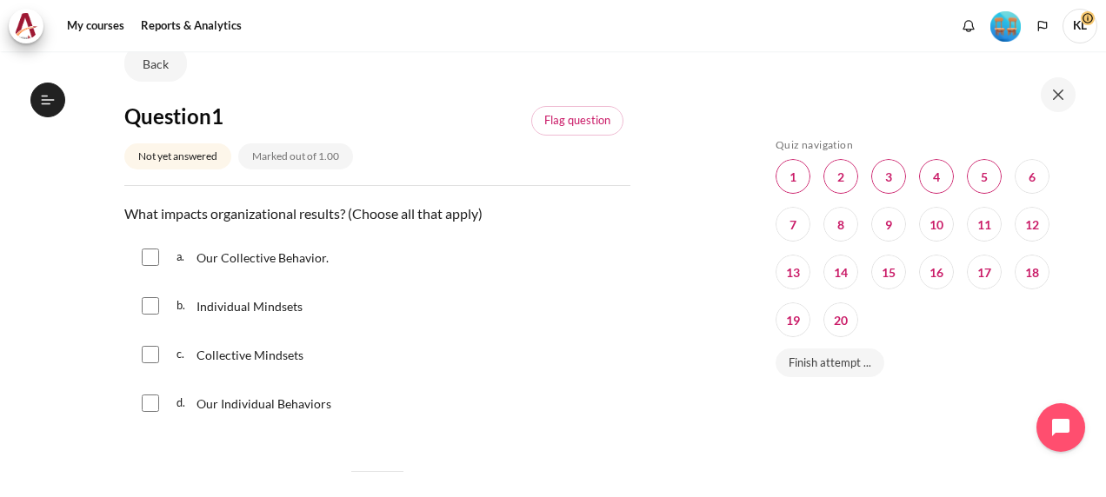
click at [155, 306] on input "Content" at bounding box center [150, 305] width 17 height 17
checkbox input "true"
click at [145, 362] on input "Content" at bounding box center [150, 354] width 17 height 17
checkbox input "true"
click at [147, 417] on div "d. Our Individual Behaviors" at bounding box center [377, 403] width 506 height 45
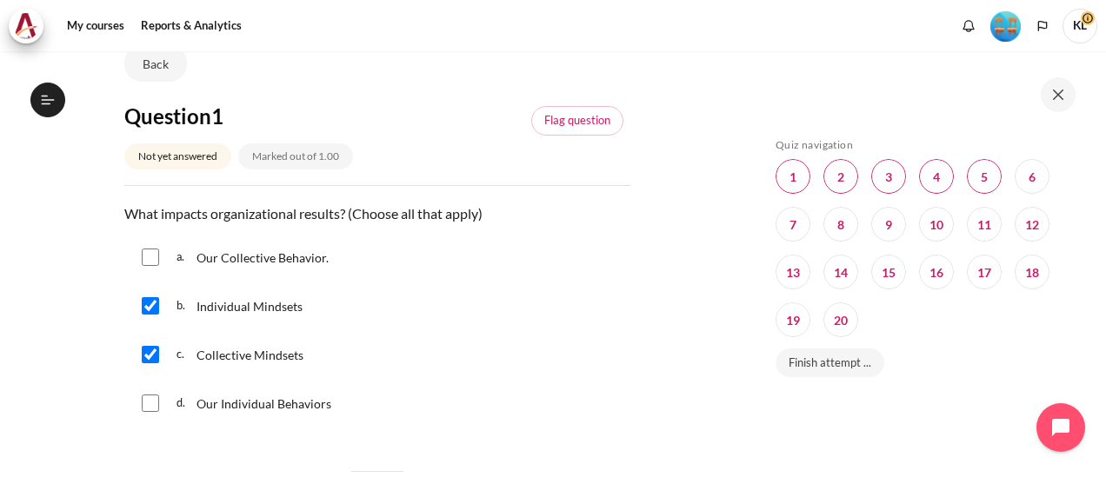
click at [146, 412] on div "d. Our Individual Behaviors" at bounding box center [377, 403] width 506 height 45
click at [149, 402] on input "Content" at bounding box center [150, 403] width 17 height 17
checkbox input "true"
click at [152, 256] on input "Content" at bounding box center [150, 257] width 17 height 17
checkbox input "true"
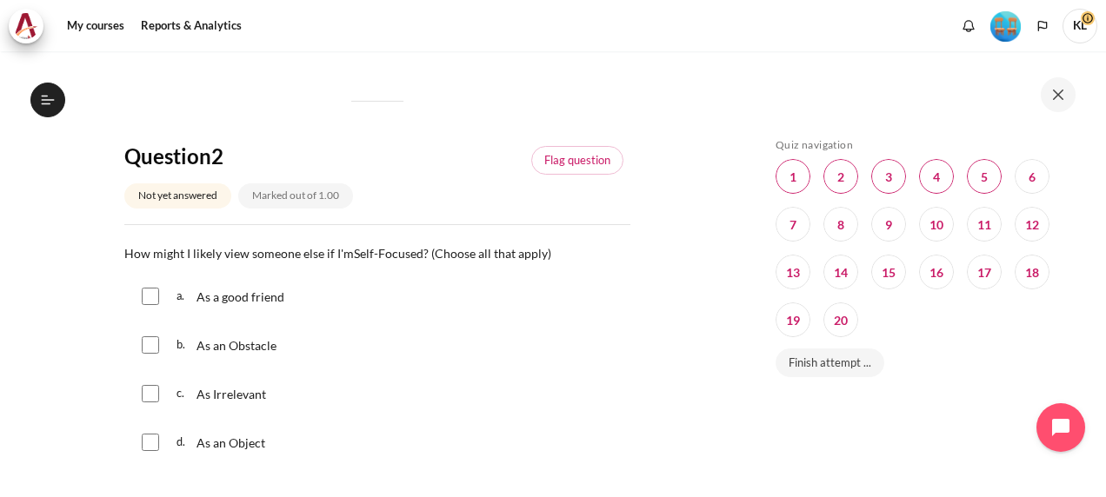
scroll to position [513, 0]
click at [155, 296] on input "Content" at bounding box center [150, 294] width 17 height 17
checkbox input "true"
click at [148, 336] on input "Content" at bounding box center [150, 343] width 17 height 17
checkbox input "true"
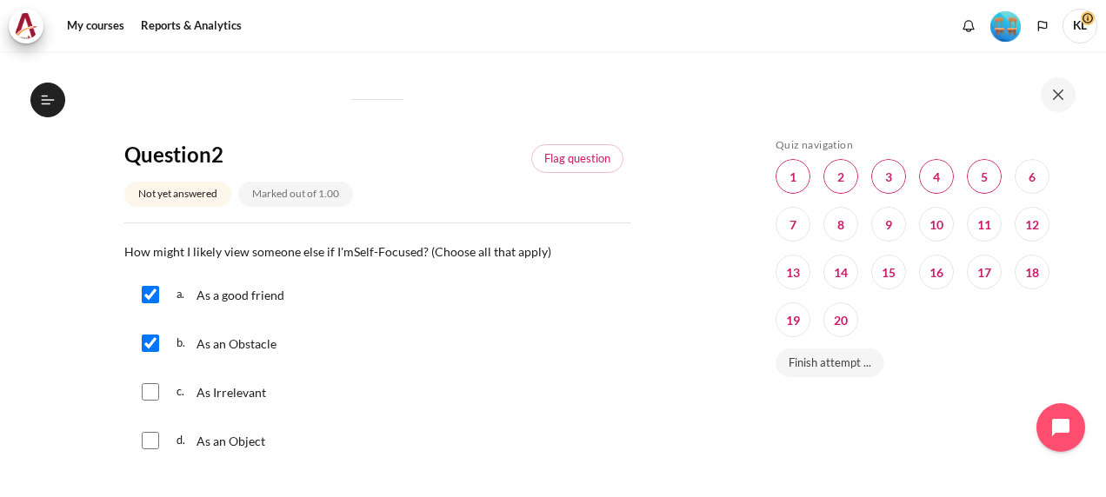
click at [154, 389] on input "Content" at bounding box center [150, 391] width 17 height 17
checkbox input "true"
click at [157, 447] on input "Content" at bounding box center [150, 440] width 17 height 17
checkbox input "true"
click at [151, 292] on input "Content" at bounding box center [150, 294] width 17 height 17
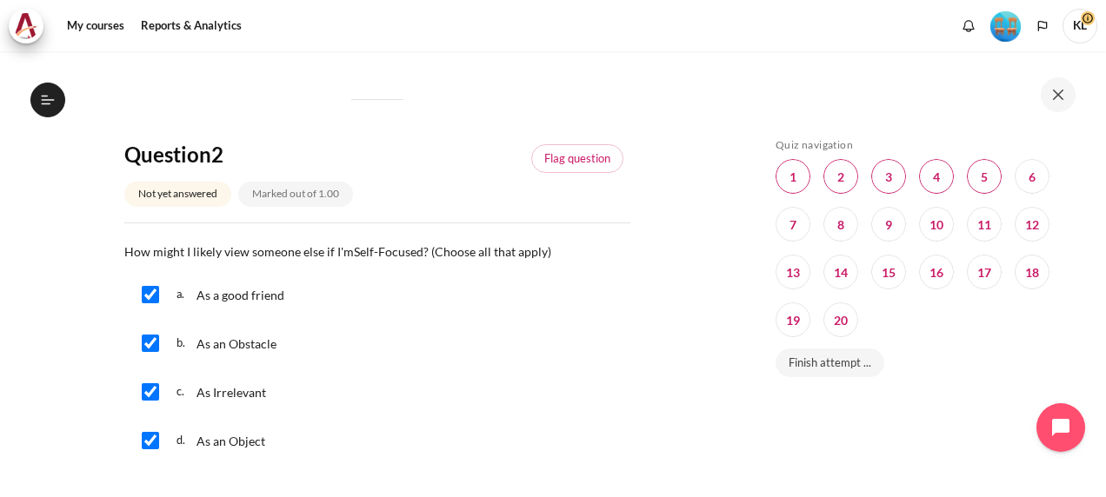
checkbox input "false"
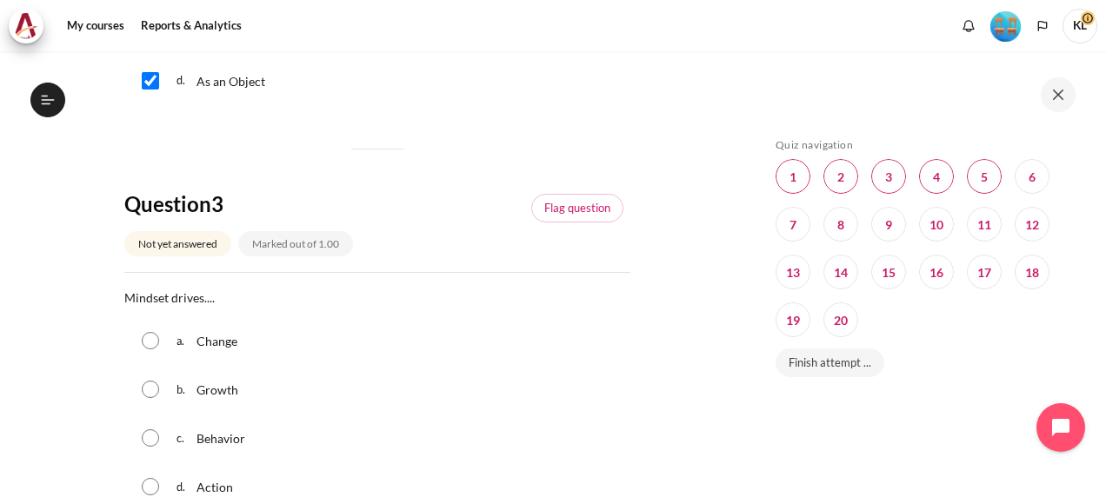
scroll to position [920, 0]
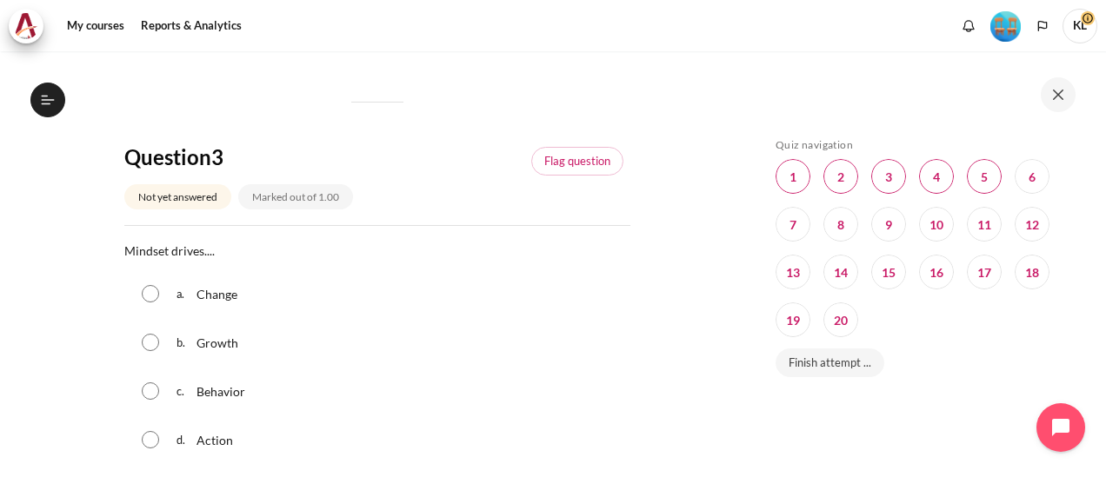
click at [149, 393] on input "Content" at bounding box center [150, 390] width 17 height 17
radio input "true"
click at [137, 354] on div "b. Growth" at bounding box center [377, 342] width 506 height 45
click at [143, 347] on input "Content" at bounding box center [150, 342] width 17 height 17
radio input "true"
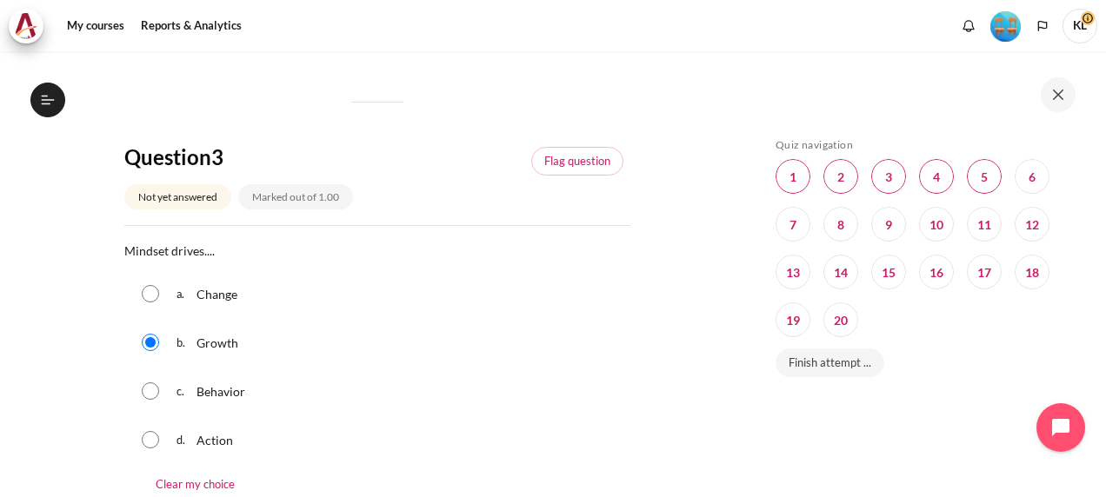
click at [152, 393] on input "Content" at bounding box center [150, 390] width 17 height 17
radio input "true"
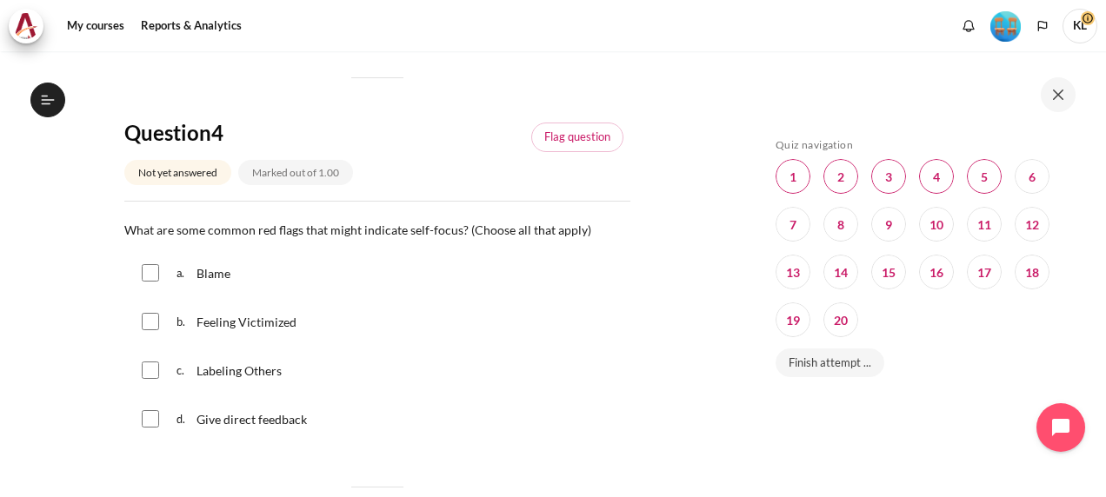
scroll to position [1386, 0]
click at [148, 270] on input "Content" at bounding box center [150, 271] width 17 height 17
checkbox input "true"
click at [145, 322] on input "Content" at bounding box center [150, 320] width 17 height 17
checkbox input "true"
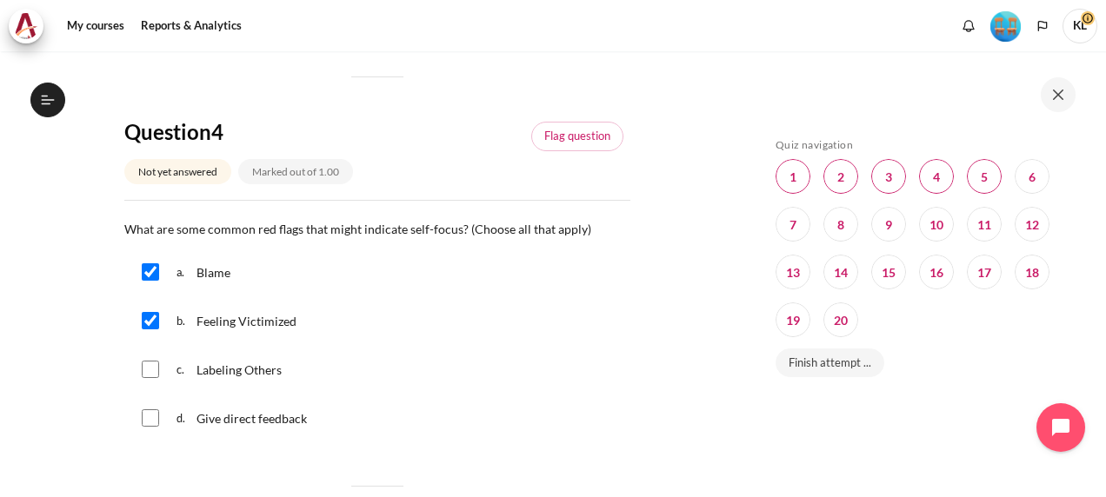
click at [152, 369] on input "Content" at bounding box center [150, 369] width 17 height 17
checkbox input "true"
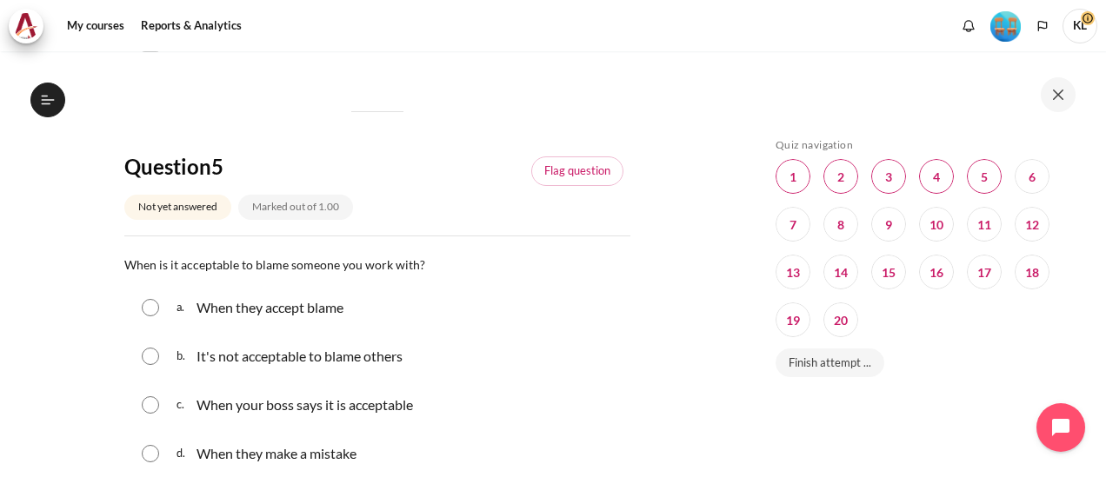
scroll to position [1805, 0]
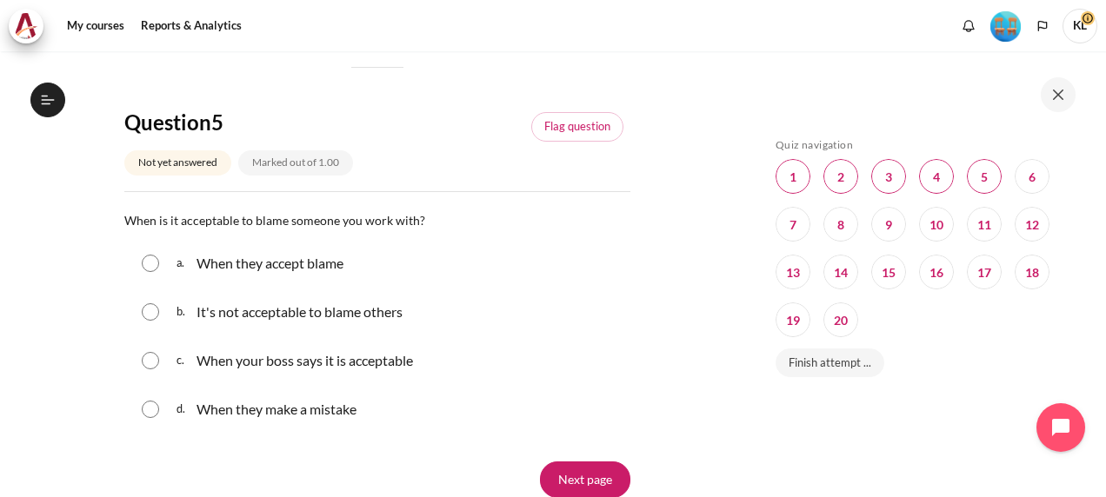
click at [150, 317] on input "Content" at bounding box center [150, 311] width 17 height 17
radio input "true"
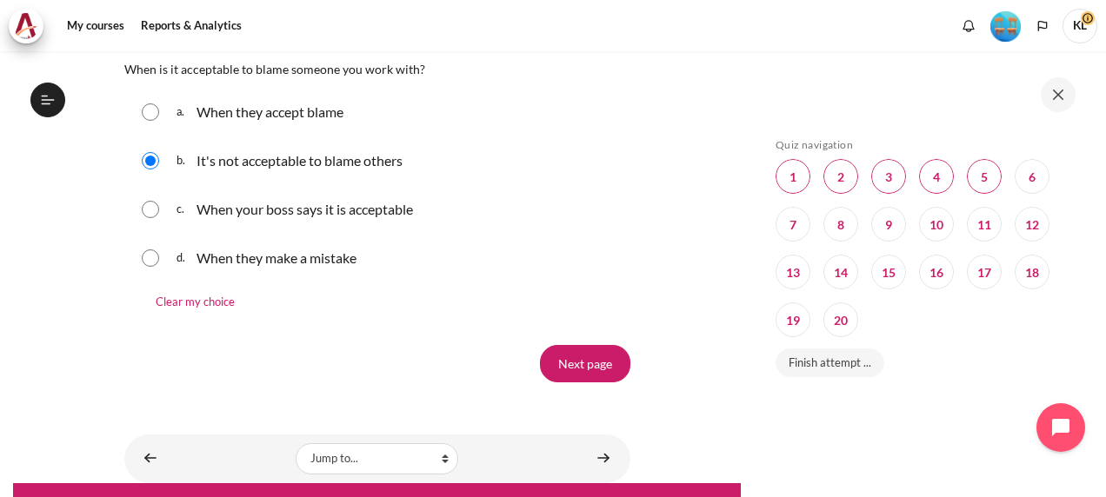
scroll to position [1960, 0]
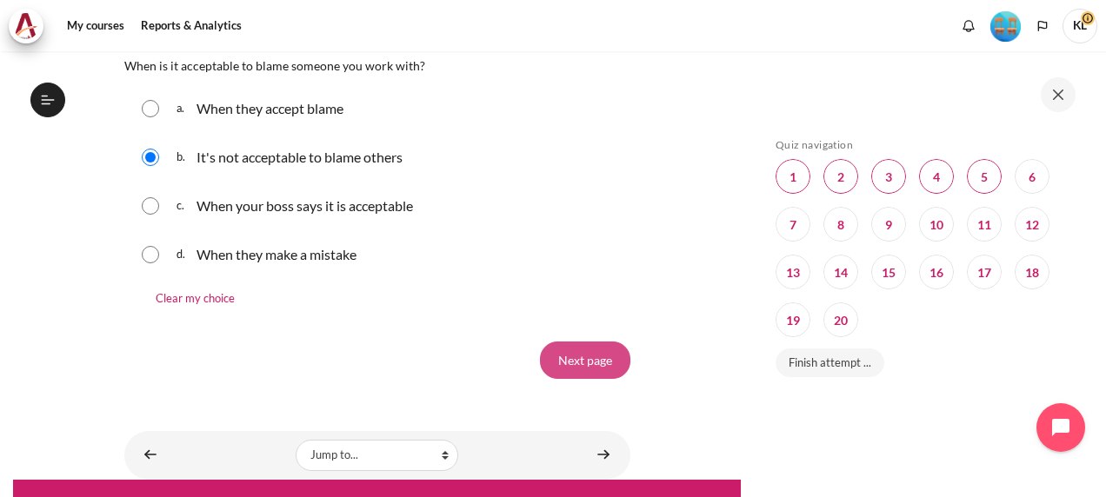
click at [584, 353] on input "Next page" at bounding box center [585, 360] width 90 height 37
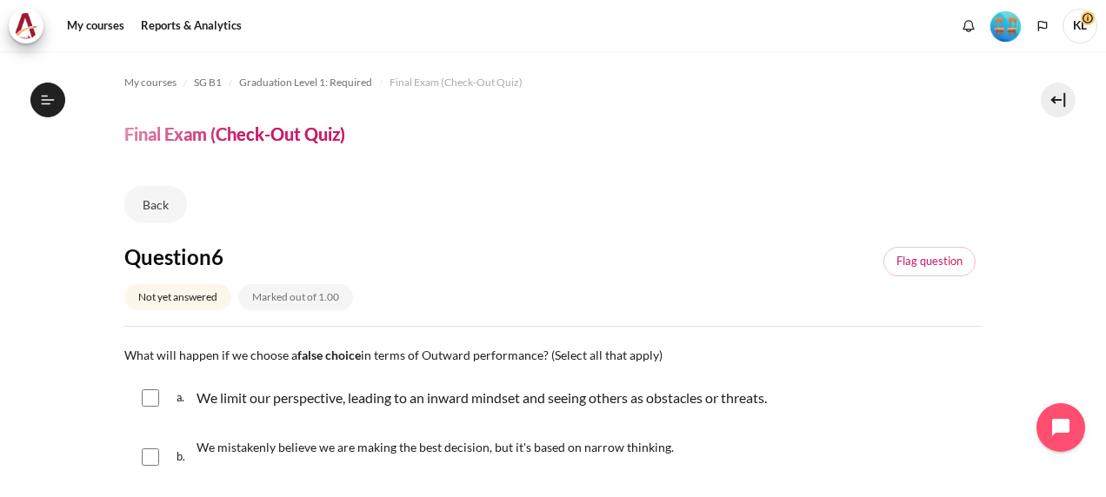
scroll to position [46, 0]
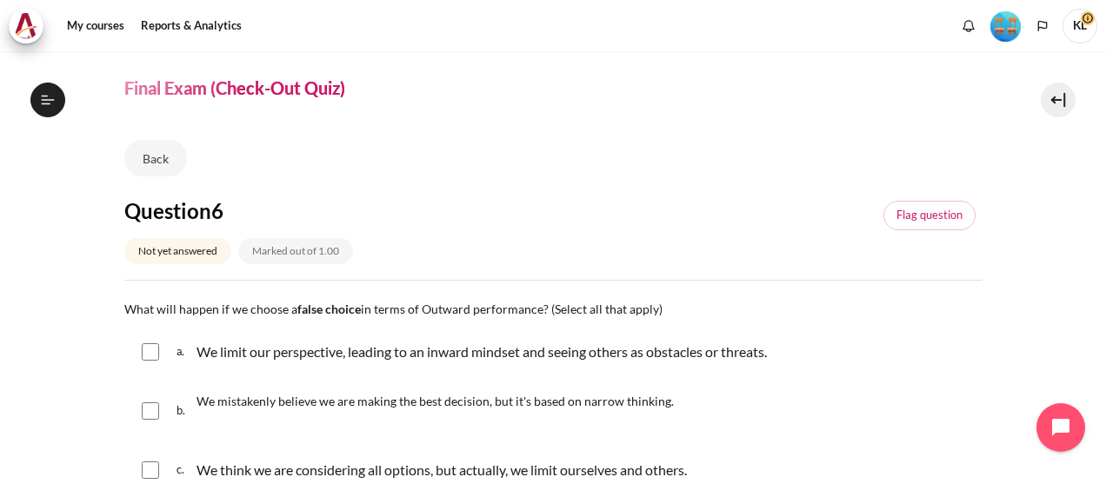
click at [142, 406] on input "Content" at bounding box center [150, 410] width 17 height 17
checkbox input "true"
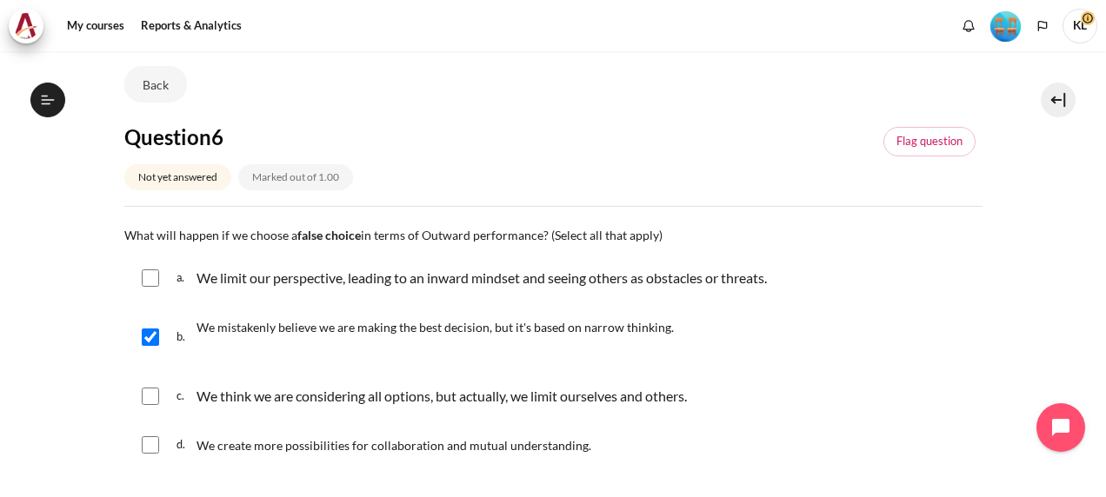
scroll to position [121, 0]
click at [146, 269] on input "Content" at bounding box center [150, 277] width 17 height 17
checkbox input "true"
click at [151, 332] on input "Content" at bounding box center [150, 336] width 17 height 17
click at [151, 331] on input "Content" at bounding box center [150, 336] width 17 height 17
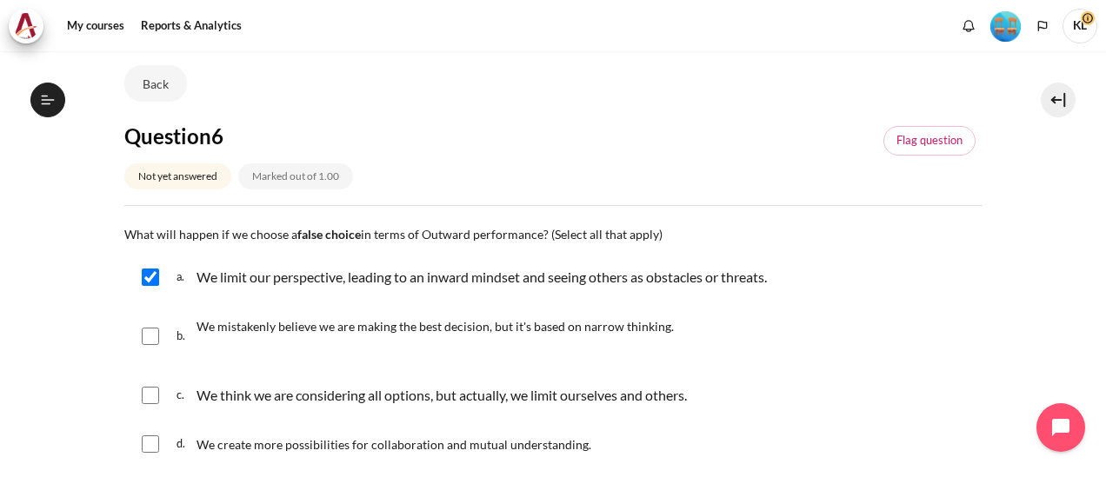
checkbox input "true"
click at [151, 390] on input "Content" at bounding box center [150, 395] width 17 height 17
checkbox input "true"
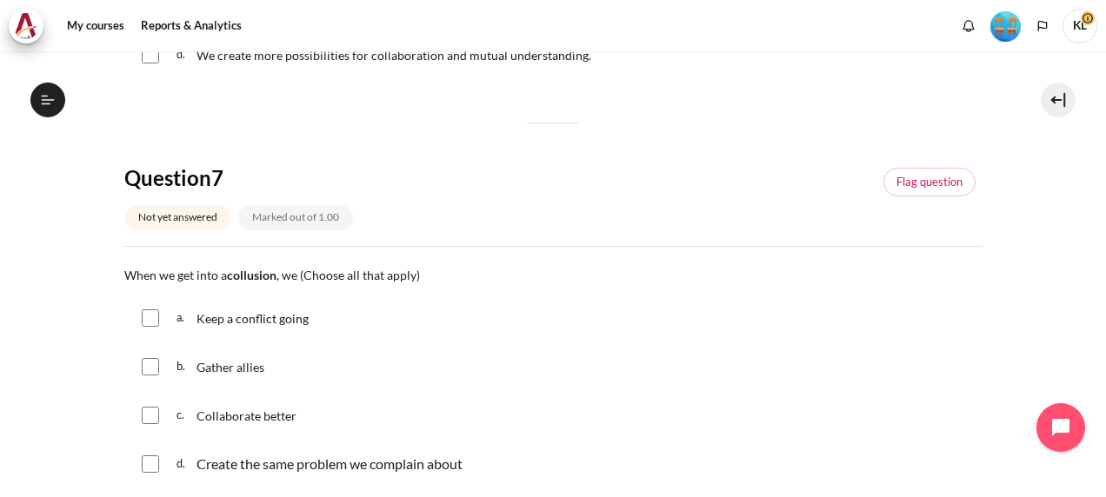
scroll to position [511, 0]
click at [153, 316] on input "Content" at bounding box center [150, 317] width 17 height 17
checkbox input "true"
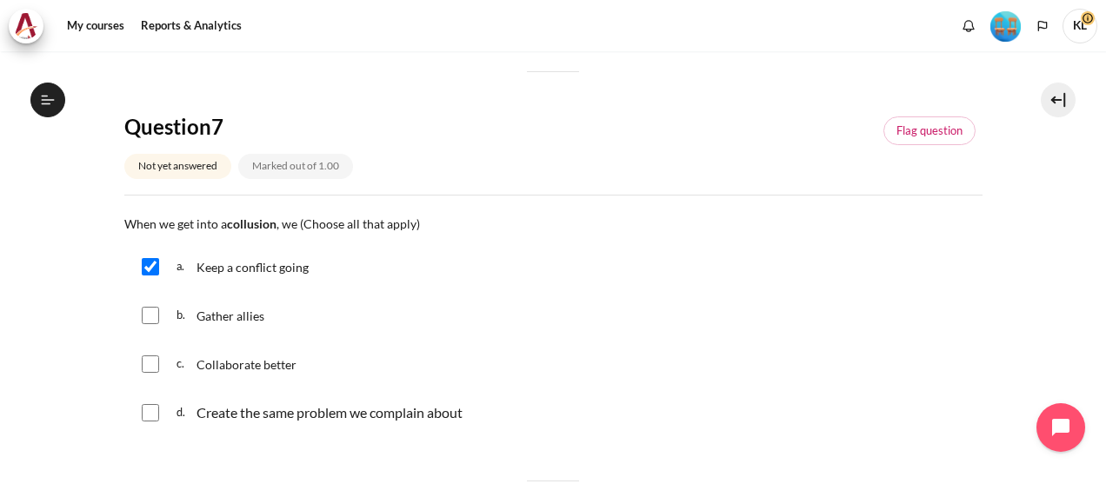
click at [153, 422] on div "d. Create the same problem we complain about" at bounding box center [553, 412] width 858 height 45
click at [149, 410] on input "Content" at bounding box center [150, 412] width 17 height 17
checkbox input "true"
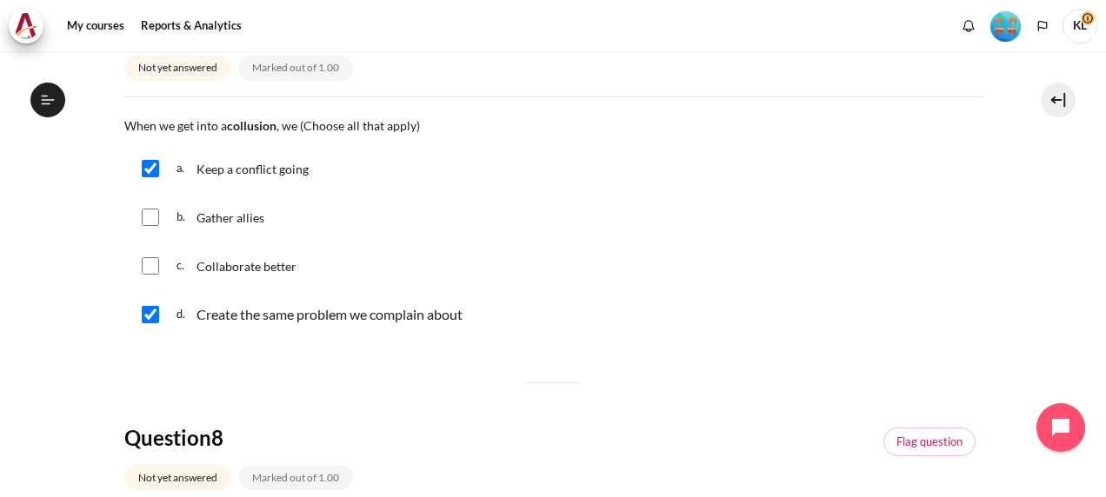
scroll to position [655, 0]
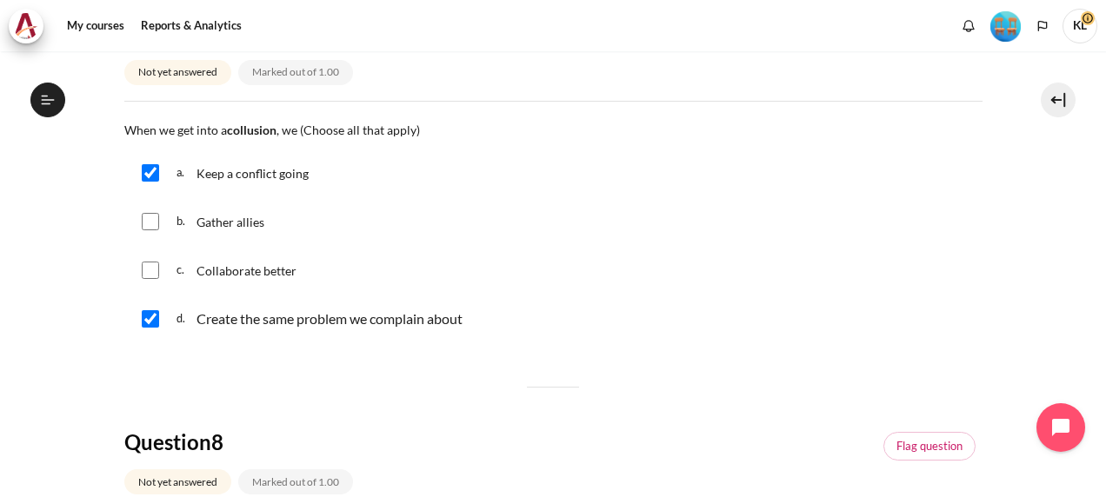
click at [148, 224] on input "Content" at bounding box center [150, 221] width 17 height 17
checkbox input "true"
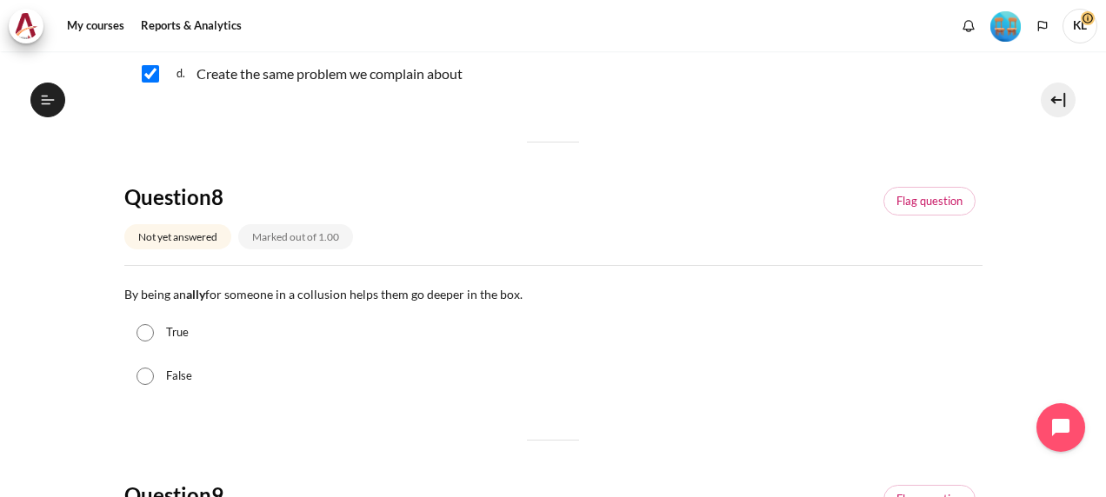
scroll to position [902, 0]
click at [141, 332] on input "True" at bounding box center [144, 330] width 17 height 17
radio input "true"
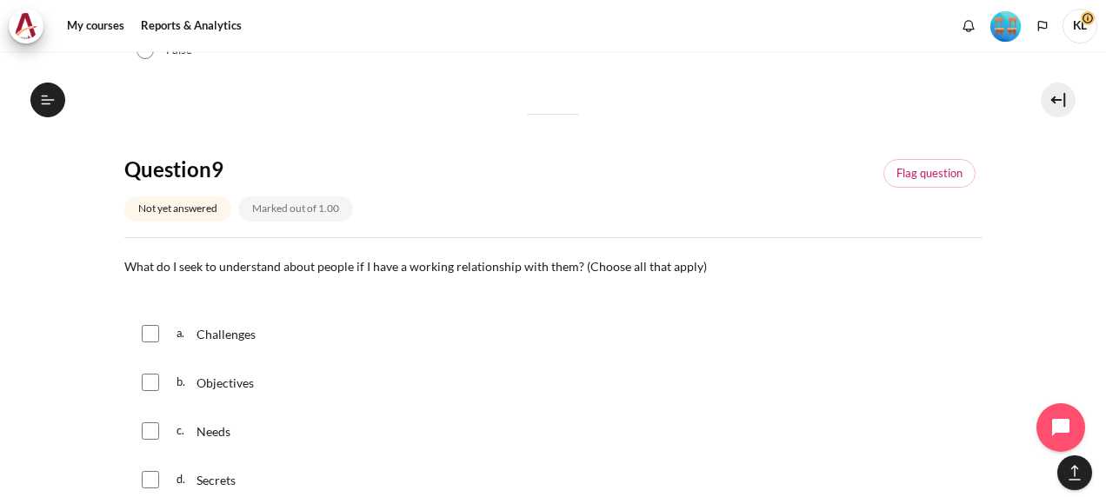
scroll to position [1227, 0]
click at [155, 336] on input "Content" at bounding box center [150, 332] width 17 height 17
checkbox input "true"
click at [155, 381] on input "Content" at bounding box center [150, 381] width 17 height 17
checkbox input "true"
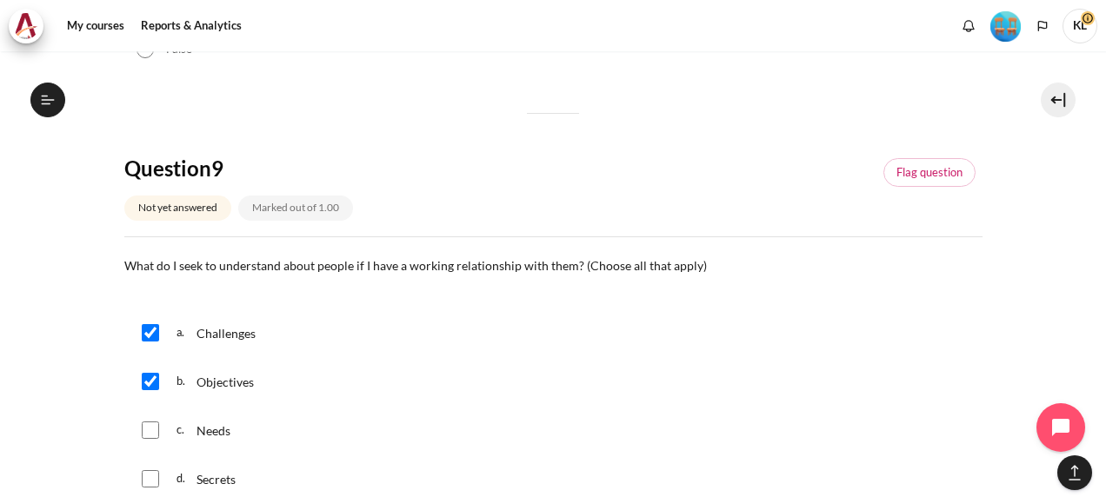
click at [154, 426] on input "Content" at bounding box center [150, 430] width 17 height 17
checkbox input "true"
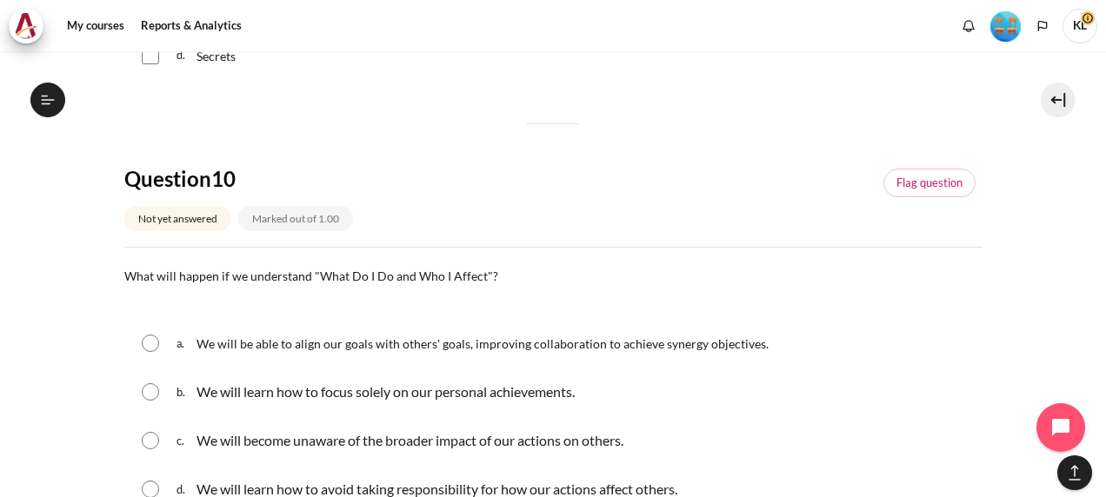
scroll to position [1651, 0]
click at [153, 345] on input "Content" at bounding box center [150, 342] width 17 height 17
radio input "true"
click at [153, 382] on input "Content" at bounding box center [150, 390] width 17 height 17
radio input "true"
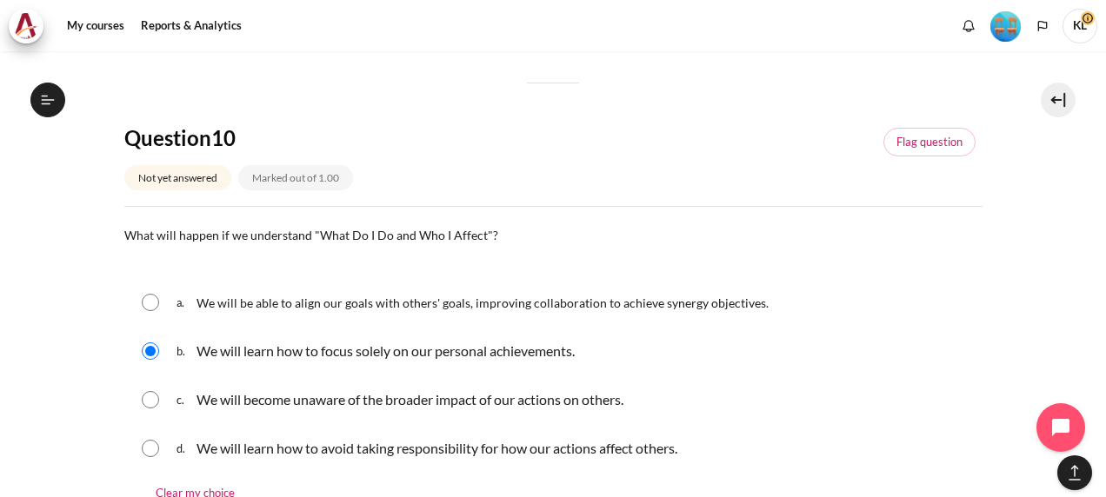
scroll to position [1692, 0]
click at [153, 299] on input "Content" at bounding box center [150, 301] width 17 height 17
radio input "true"
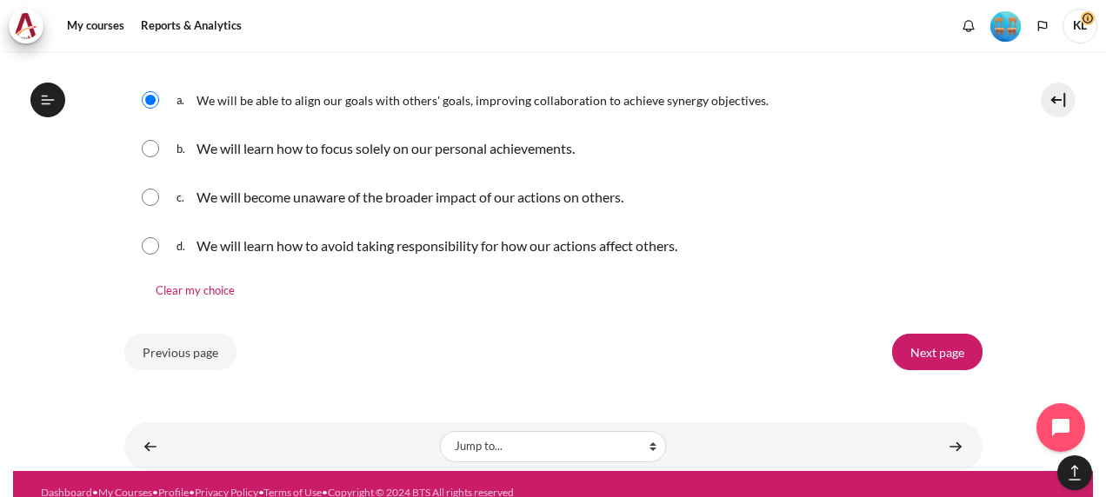
scroll to position [1896, 0]
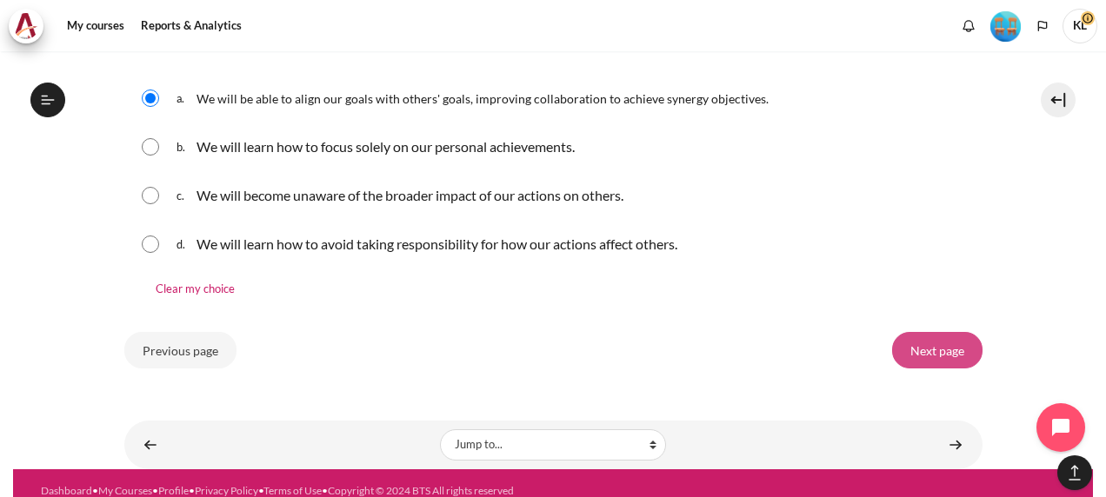
click at [933, 339] on input "Next page" at bounding box center [937, 350] width 90 height 37
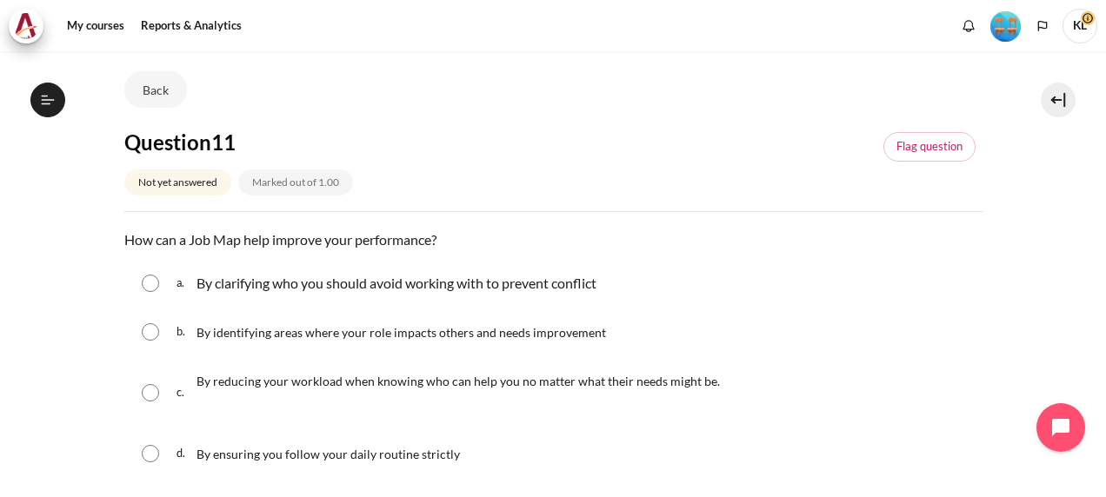
scroll to position [119, 0]
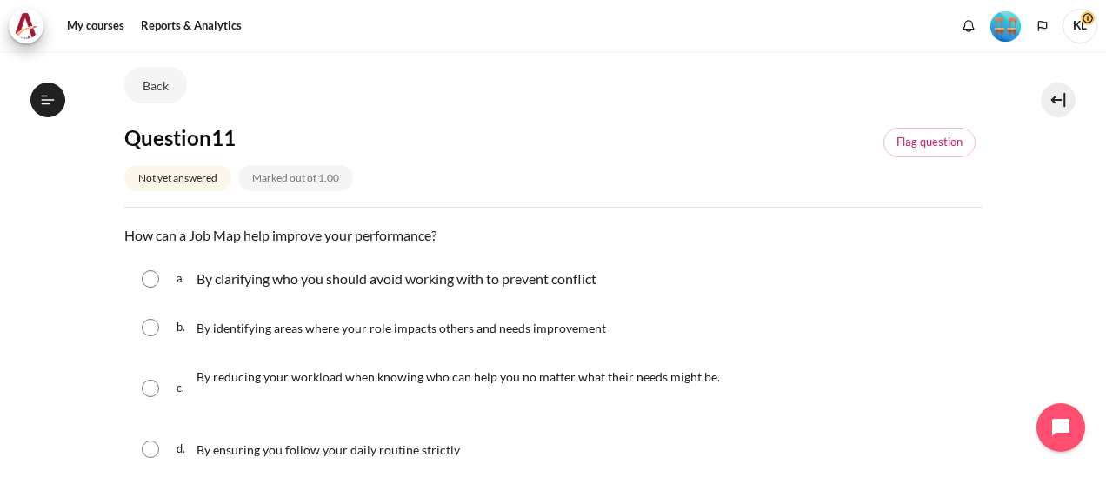
click at [156, 324] on input "Content" at bounding box center [150, 327] width 17 height 17
radio input "true"
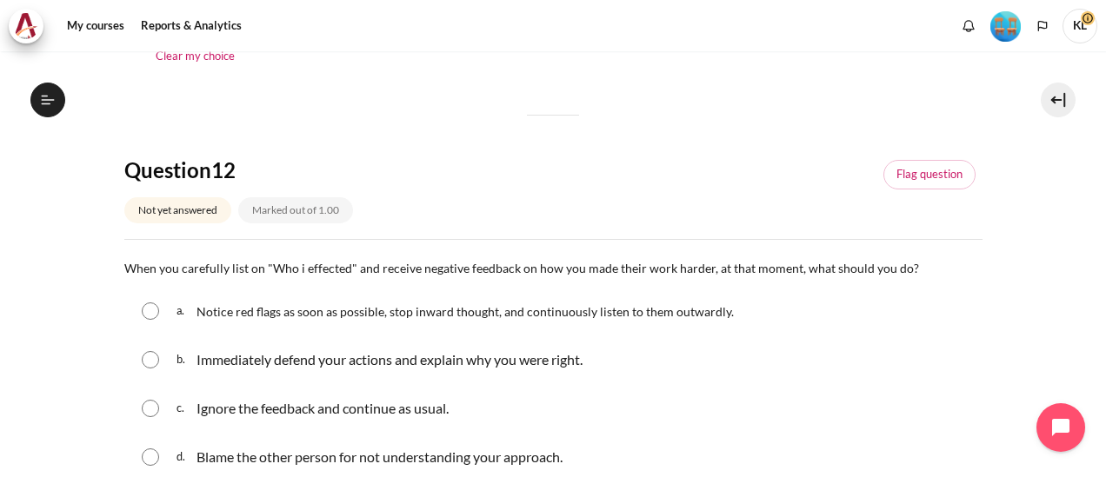
scroll to position [558, 0]
click at [155, 307] on input "Content" at bounding box center [150, 309] width 17 height 17
radio input "true"
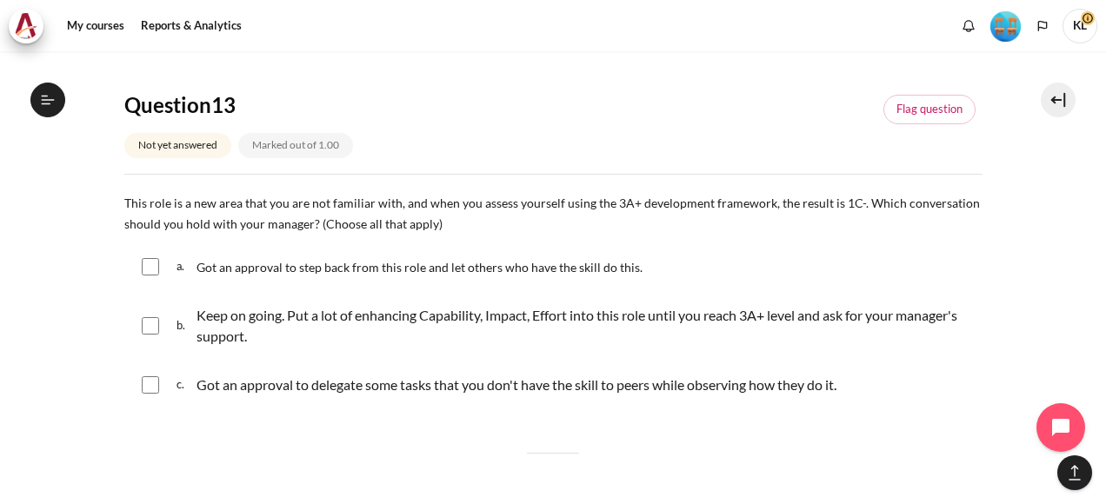
scroll to position [1068, 0]
click at [153, 321] on input "Content" at bounding box center [150, 324] width 17 height 17
checkbox input "true"
click at [153, 377] on input "Content" at bounding box center [150, 383] width 17 height 17
checkbox input "true"
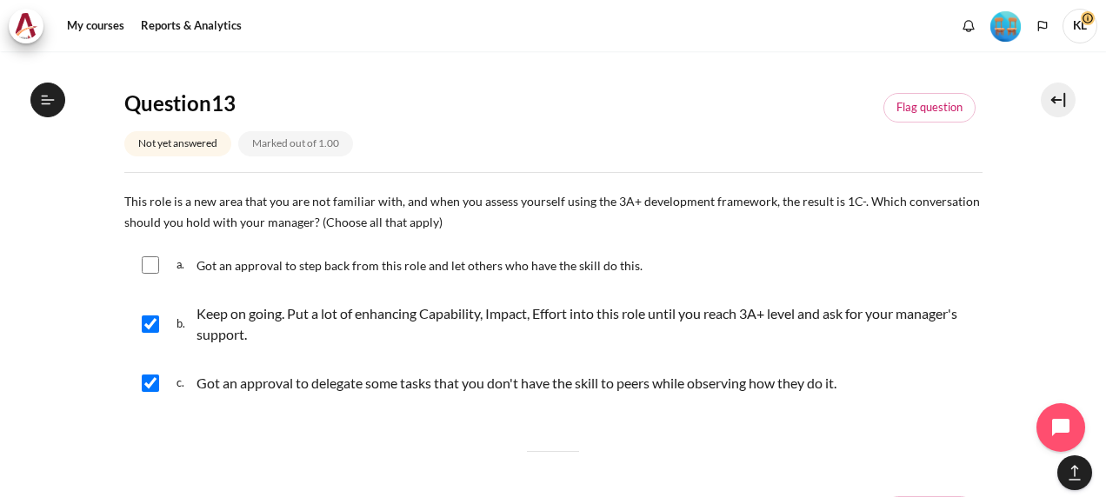
click at [149, 328] on input "Content" at bounding box center [150, 324] width 17 height 17
checkbox input "false"
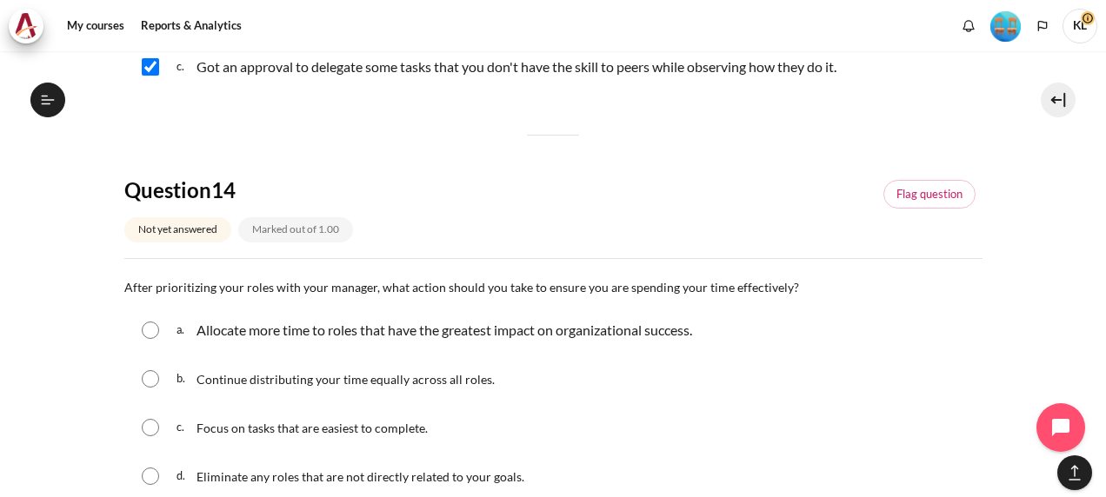
scroll to position [1418, 0]
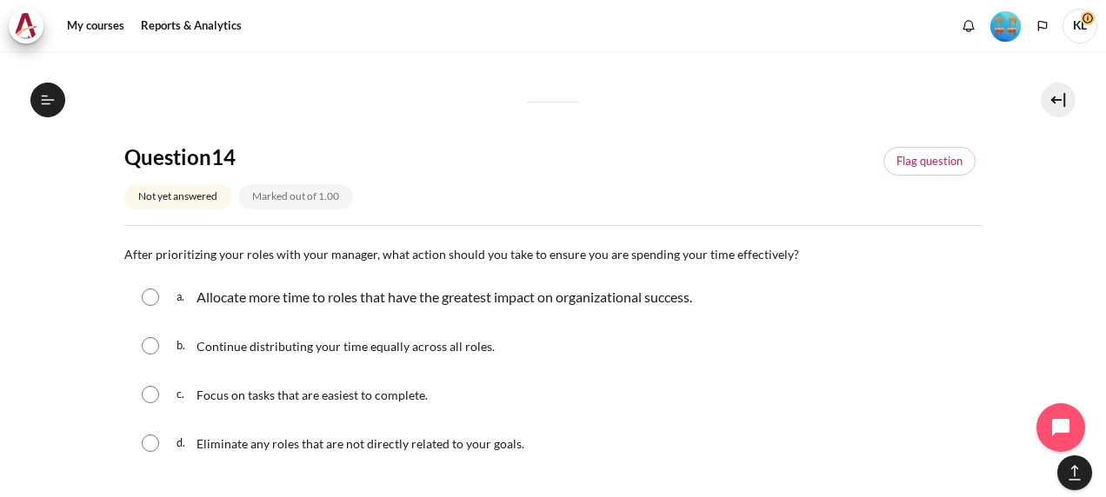
click at [150, 348] on input "Content" at bounding box center [150, 345] width 17 height 17
radio input "true"
click at [151, 445] on input "Content" at bounding box center [150, 443] width 17 height 17
radio input "true"
click at [158, 304] on div "a. Allocate more time to roles that have the greatest impact on organizational …" at bounding box center [553, 297] width 858 height 45
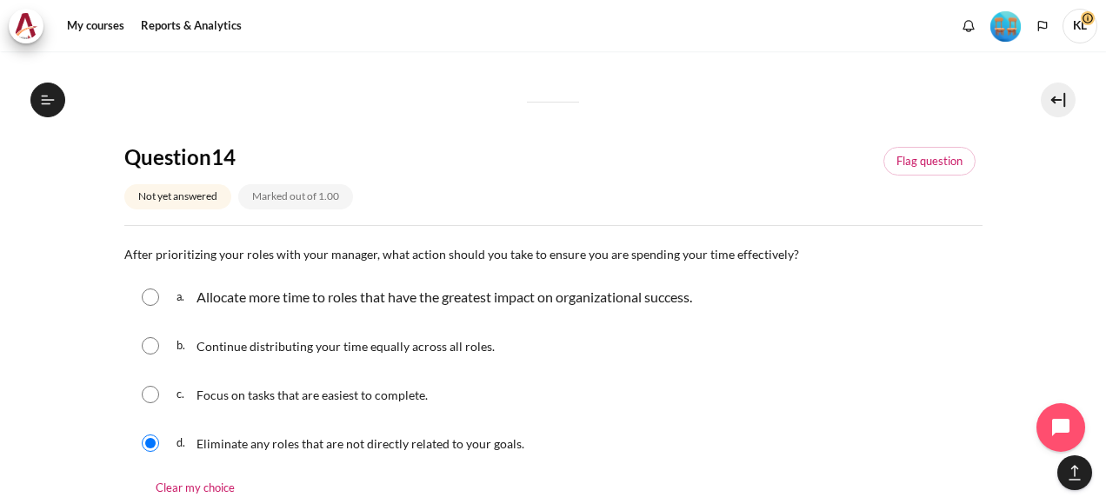
click at [151, 292] on input "Content" at bounding box center [150, 297] width 17 height 17
radio input "true"
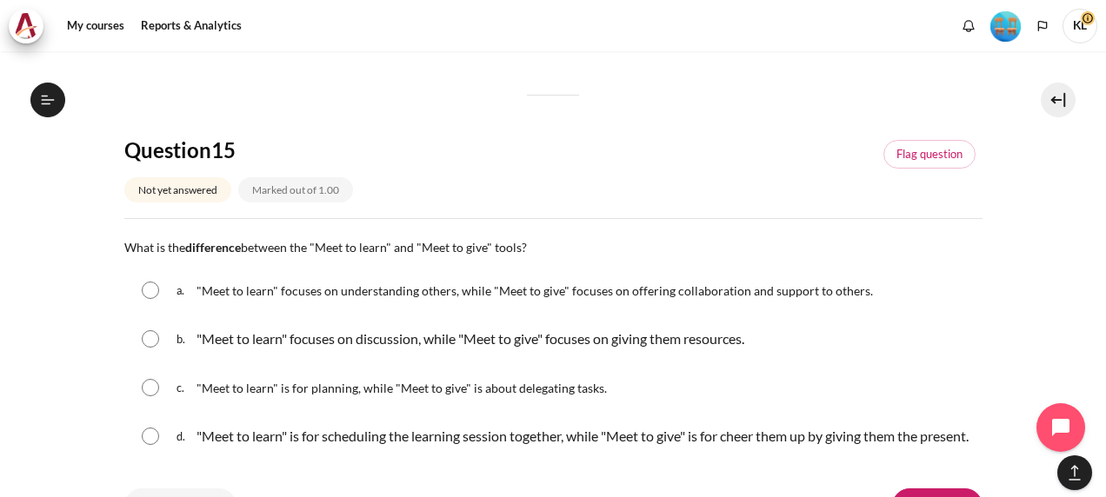
scroll to position [1871, 0]
click at [153, 282] on input "Content" at bounding box center [150, 288] width 17 height 17
radio input "true"
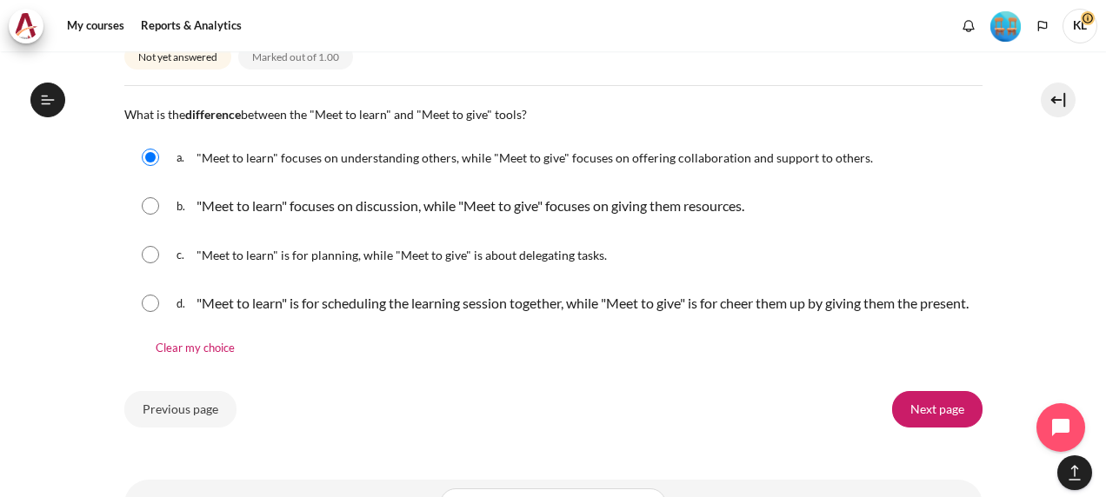
scroll to position [2003, 0]
click at [920, 424] on input "Next page" at bounding box center [937, 408] width 90 height 37
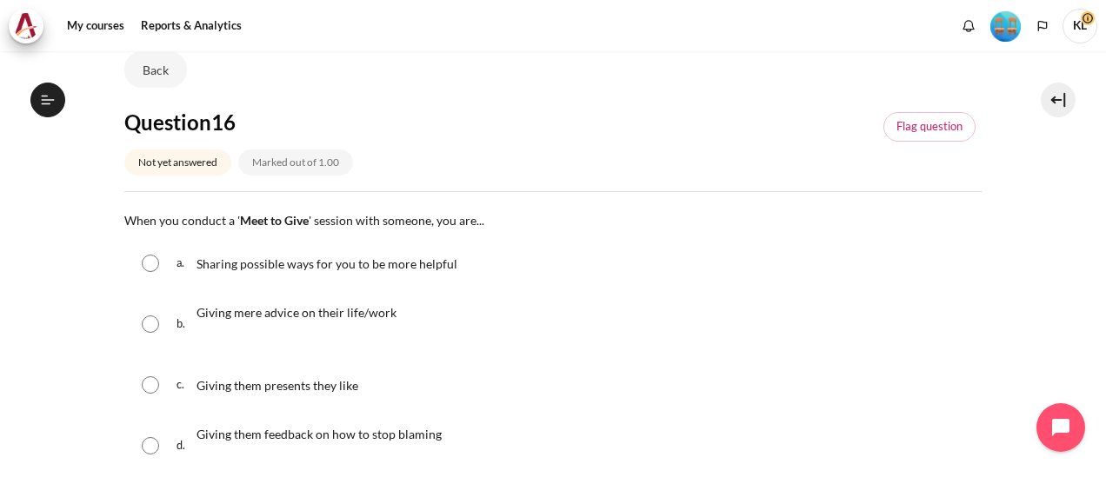
scroll to position [136, 0]
click at [148, 261] on input "Content" at bounding box center [150, 262] width 17 height 17
radio input "true"
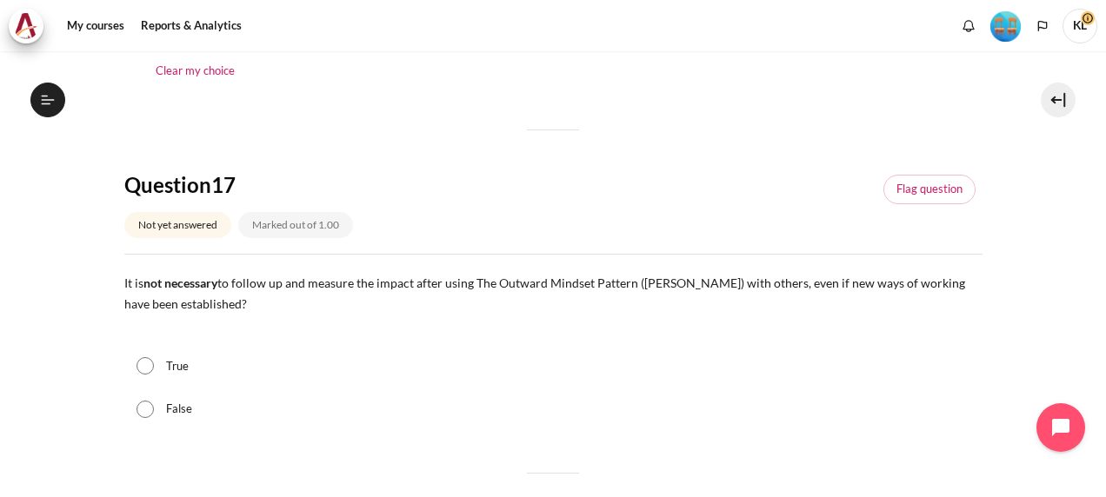
scroll to position [574, 0]
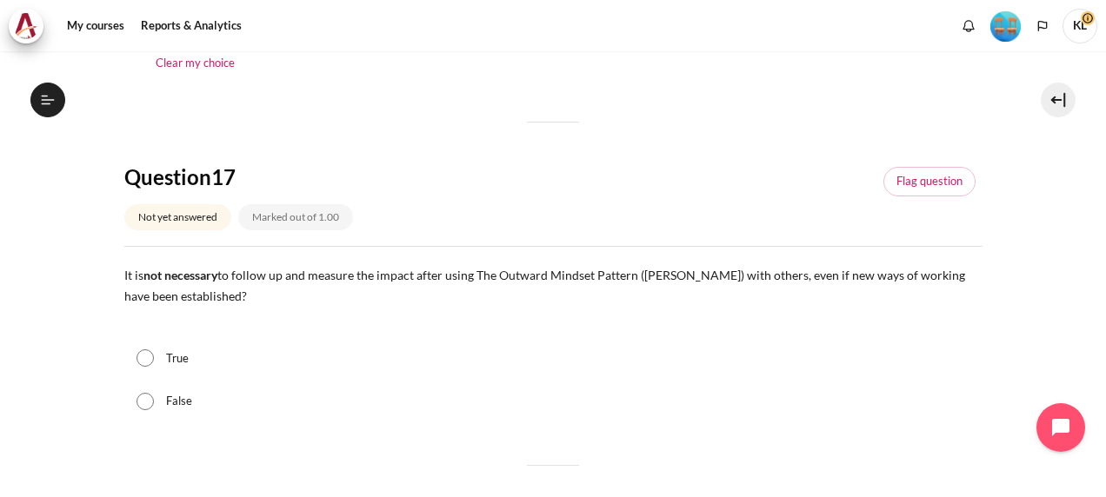
click at [143, 404] on input "False" at bounding box center [144, 401] width 17 height 17
radio input "true"
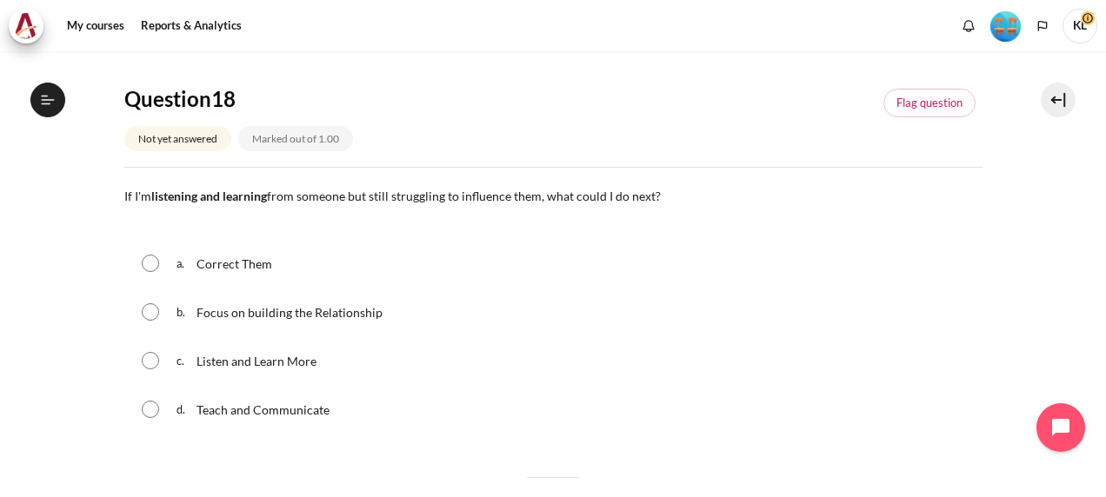
scroll to position [998, 0]
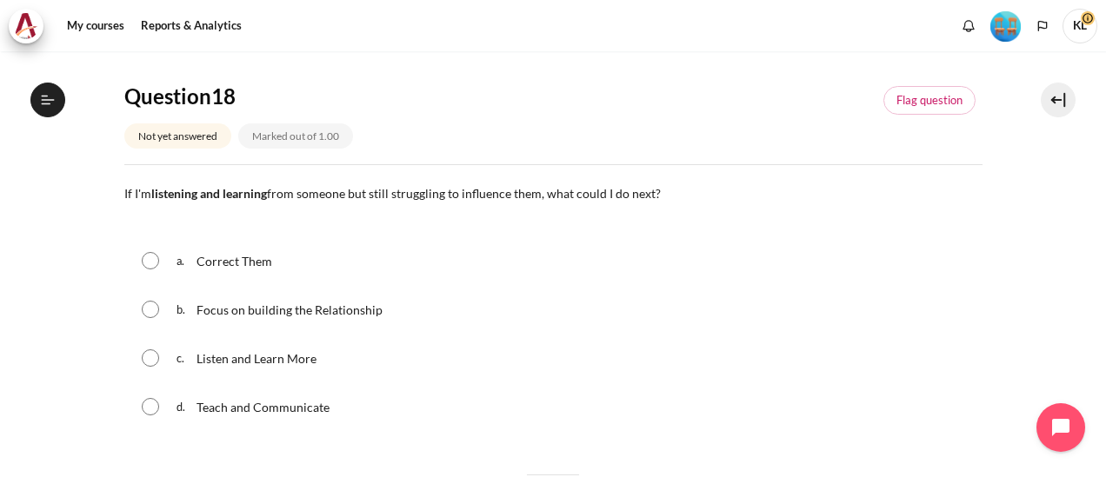
click at [154, 309] on input "Content" at bounding box center [150, 309] width 17 height 17
radio input "true"
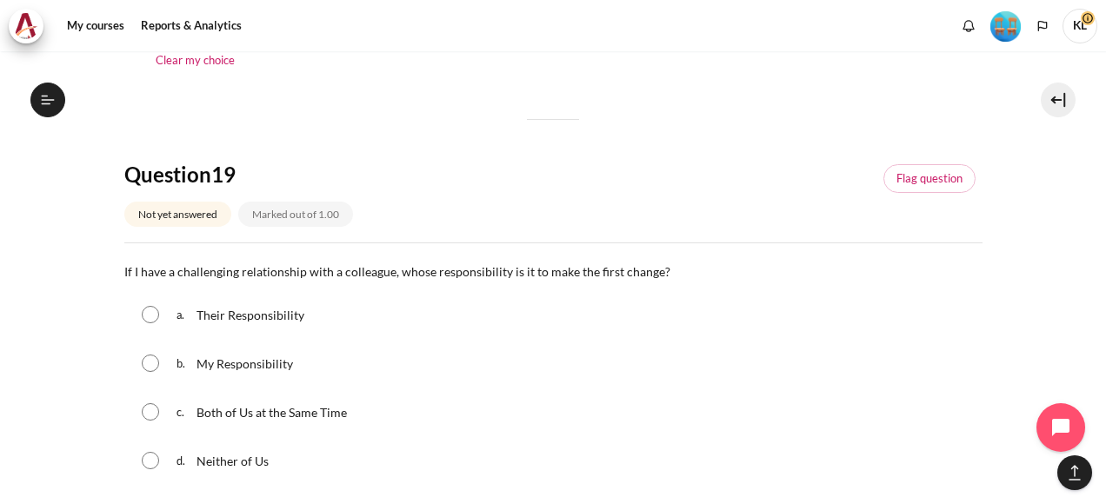
scroll to position [1390, 0]
click at [142, 358] on input "Content" at bounding box center [150, 362] width 17 height 17
radio input "true"
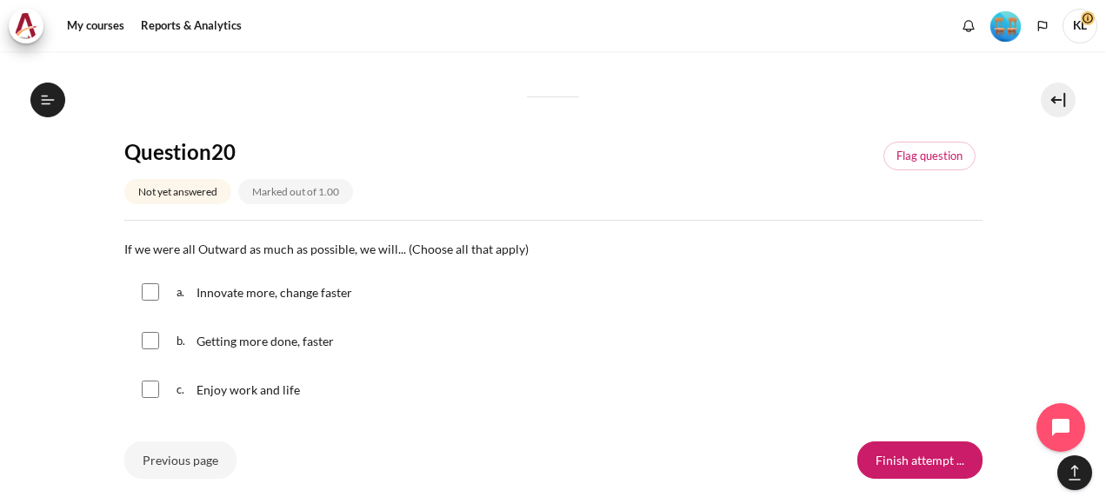
scroll to position [1857, 0]
click at [151, 291] on input "Content" at bounding box center [150, 290] width 17 height 17
checkbox input "true"
click at [148, 346] on input "Content" at bounding box center [150, 339] width 17 height 17
checkbox input "true"
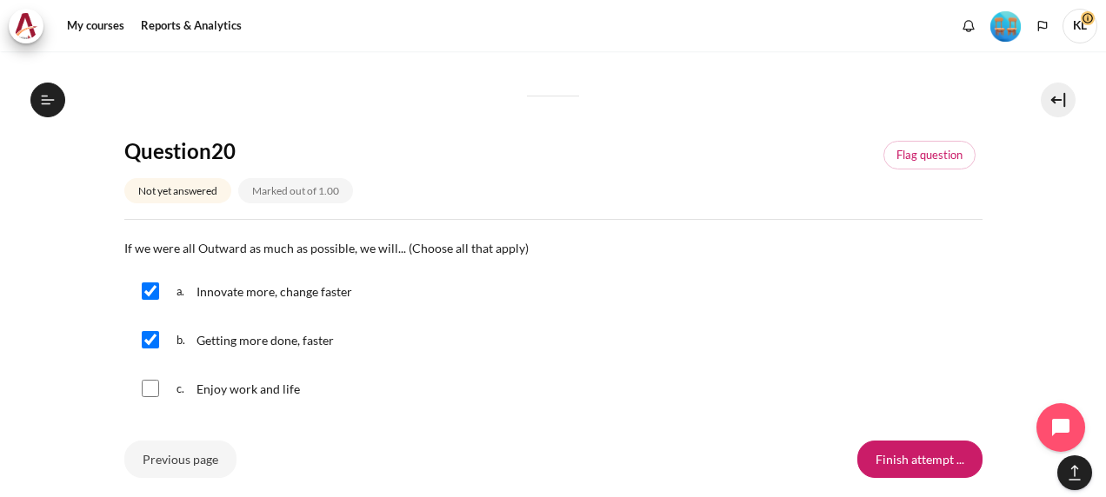
click at [156, 393] on input "Content" at bounding box center [150, 388] width 17 height 17
checkbox input "true"
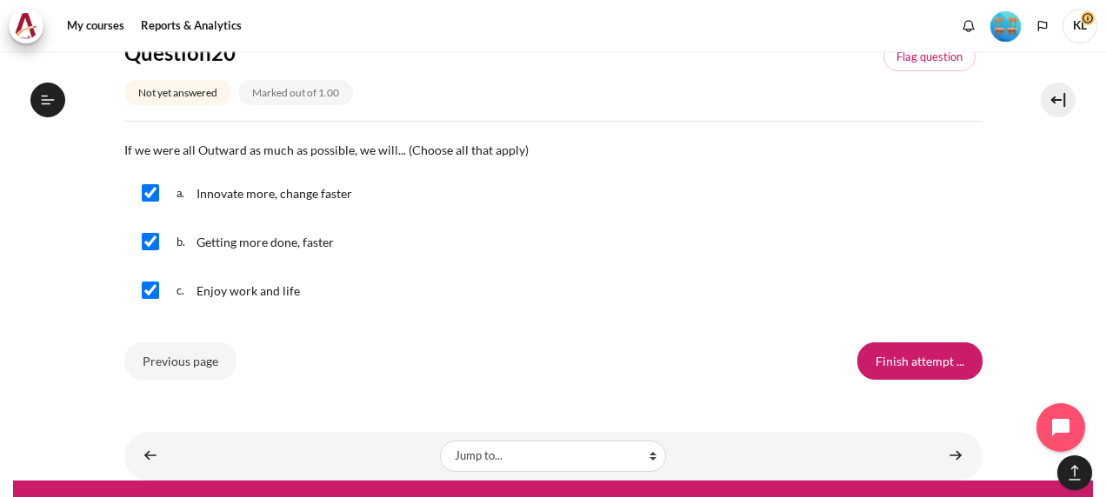
scroll to position [1962, 0]
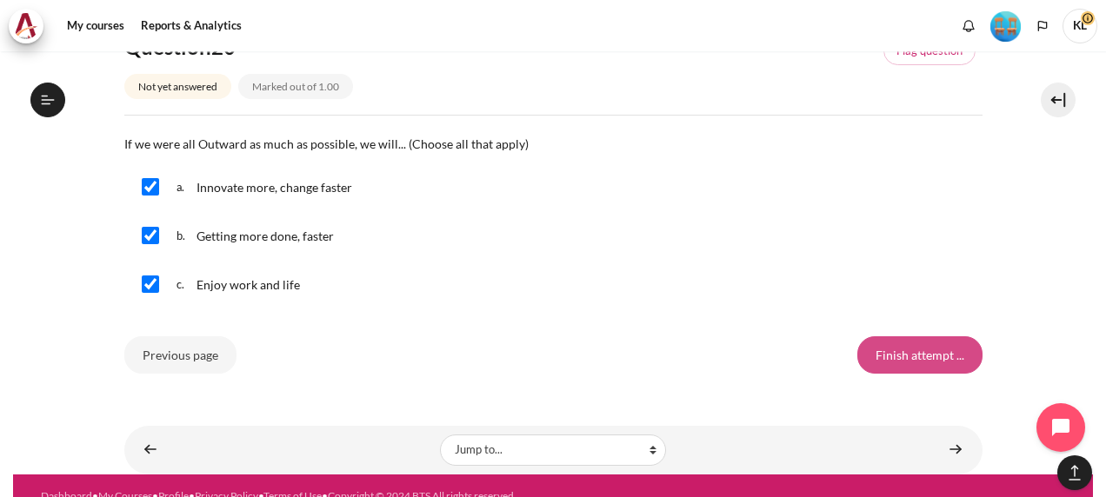
click at [955, 352] on input "Finish attempt ..." at bounding box center [919, 354] width 125 height 37
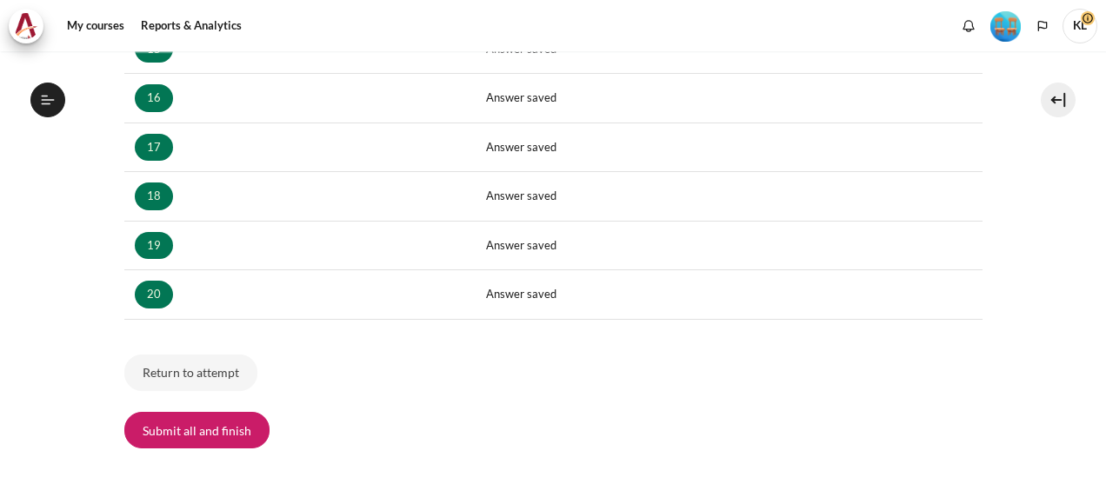
scroll to position [1780, 0]
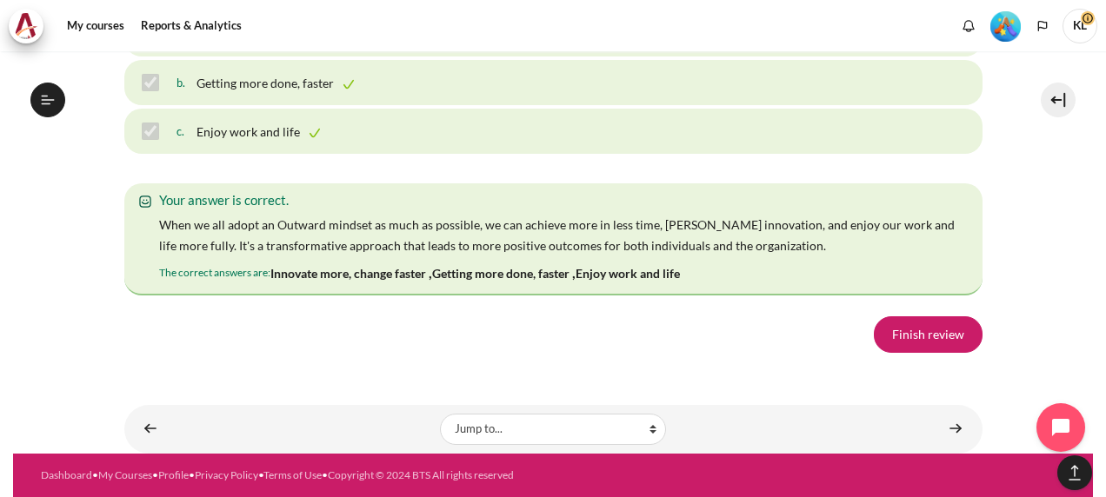
scroll to position [12420, 0]
click at [927, 343] on link "Finish review" at bounding box center [928, 334] width 109 height 37
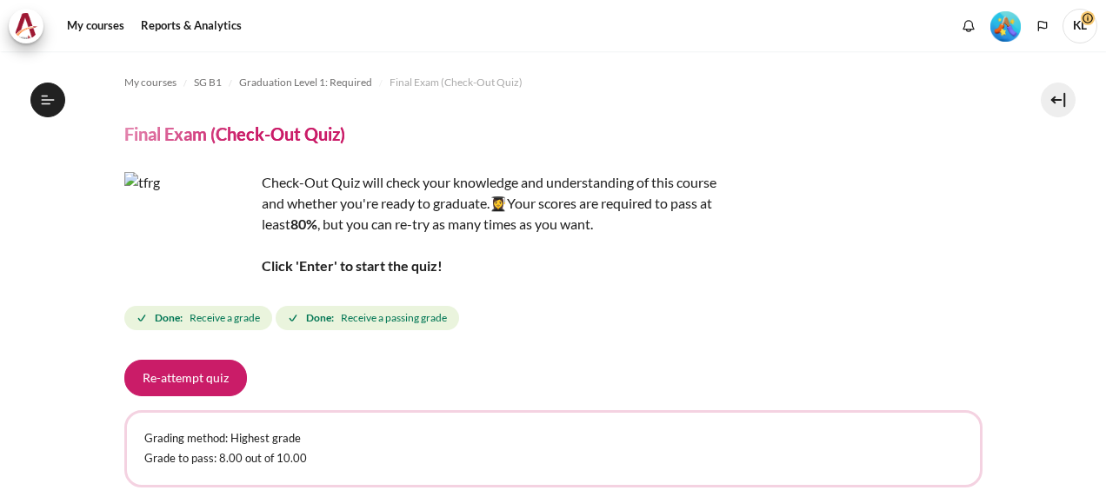
scroll to position [1780, 0]
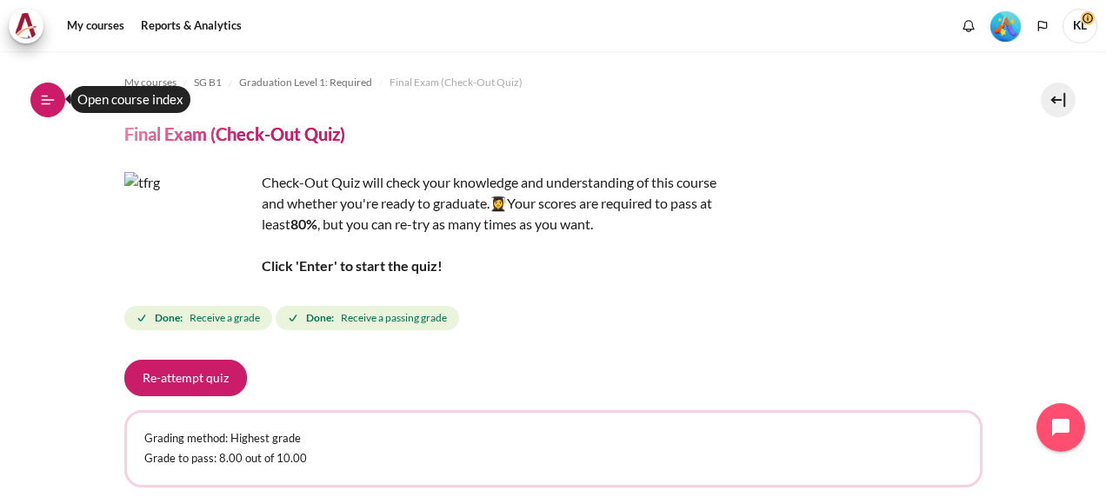
click at [48, 101] on icon at bounding box center [48, 100] width 16 height 16
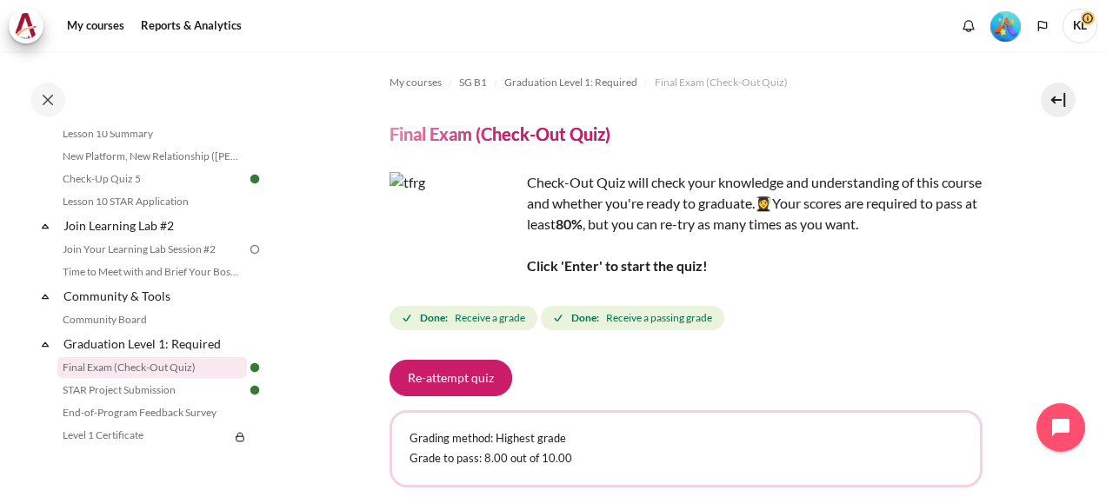
scroll to position [1681, 0]
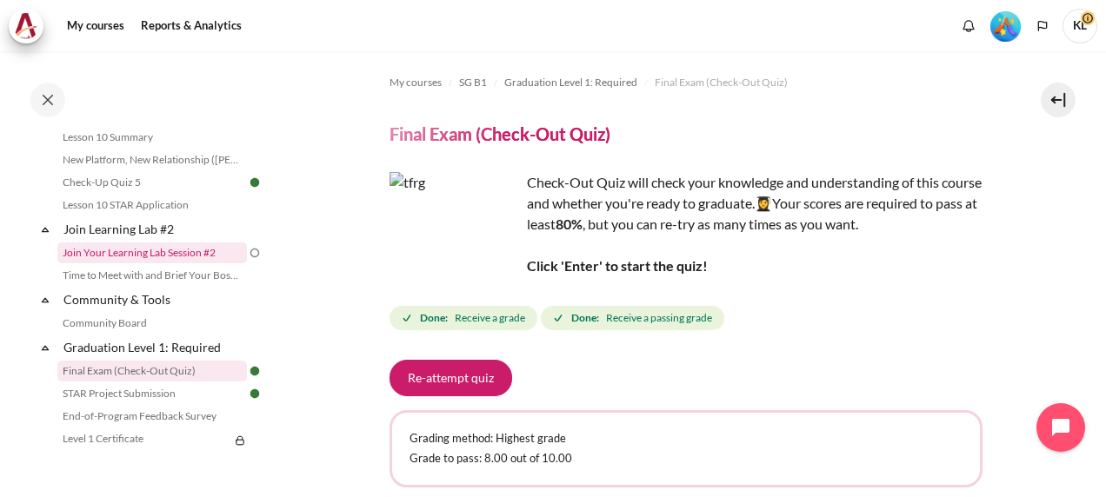
click at [154, 262] on link "Join Your Learning Lab Session #2" at bounding box center [151, 252] width 189 height 21
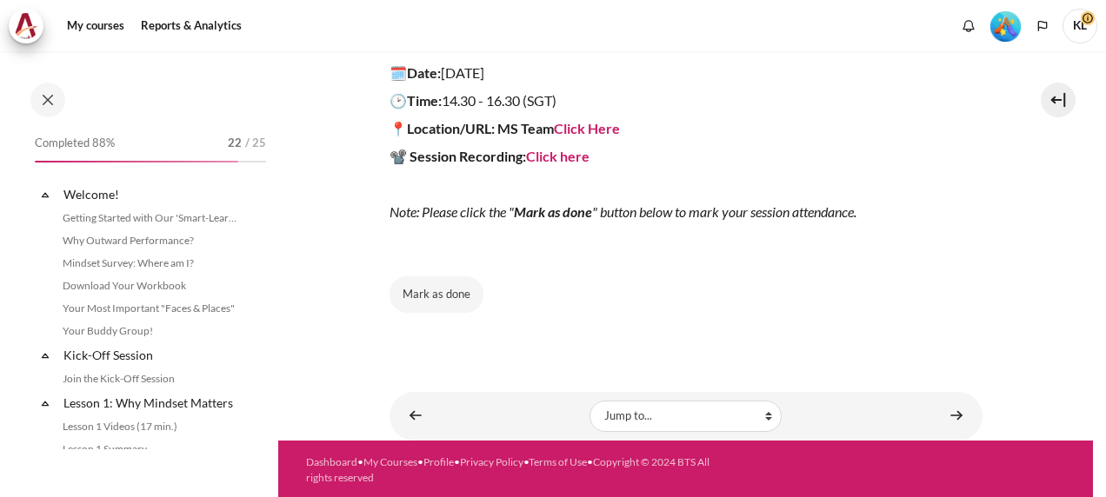
scroll to position [1662, 0]
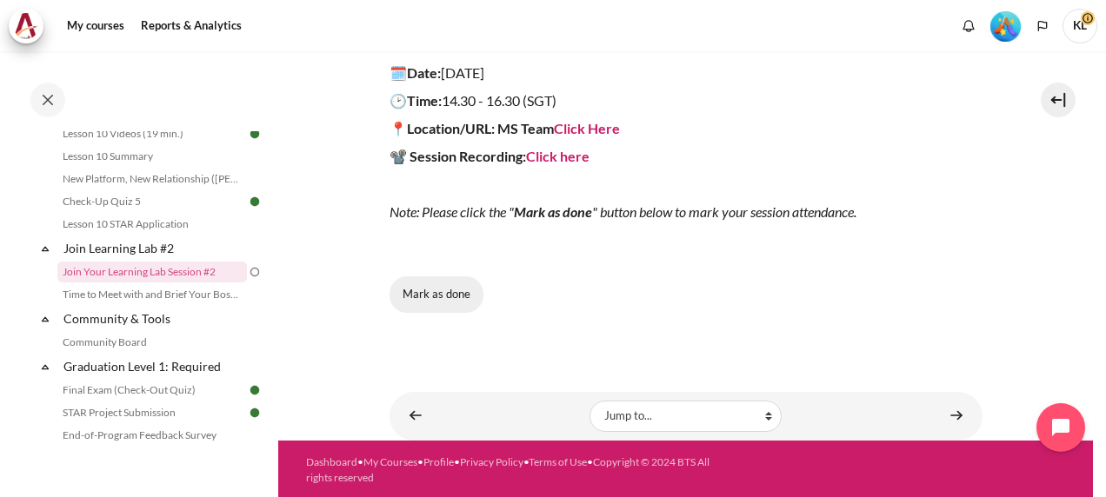
click at [462, 294] on button "Mark as done" at bounding box center [436, 294] width 94 height 37
